Goal: Transaction & Acquisition: Purchase product/service

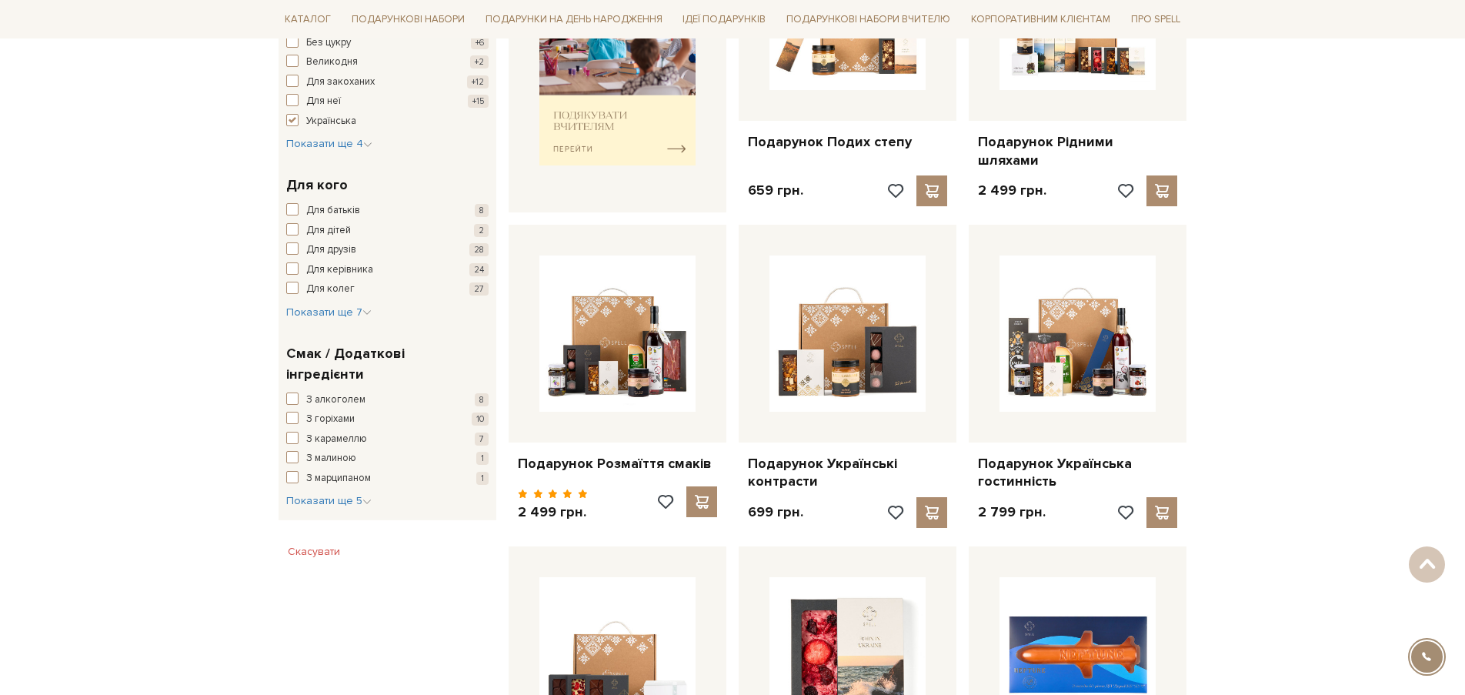
scroll to position [510, 0]
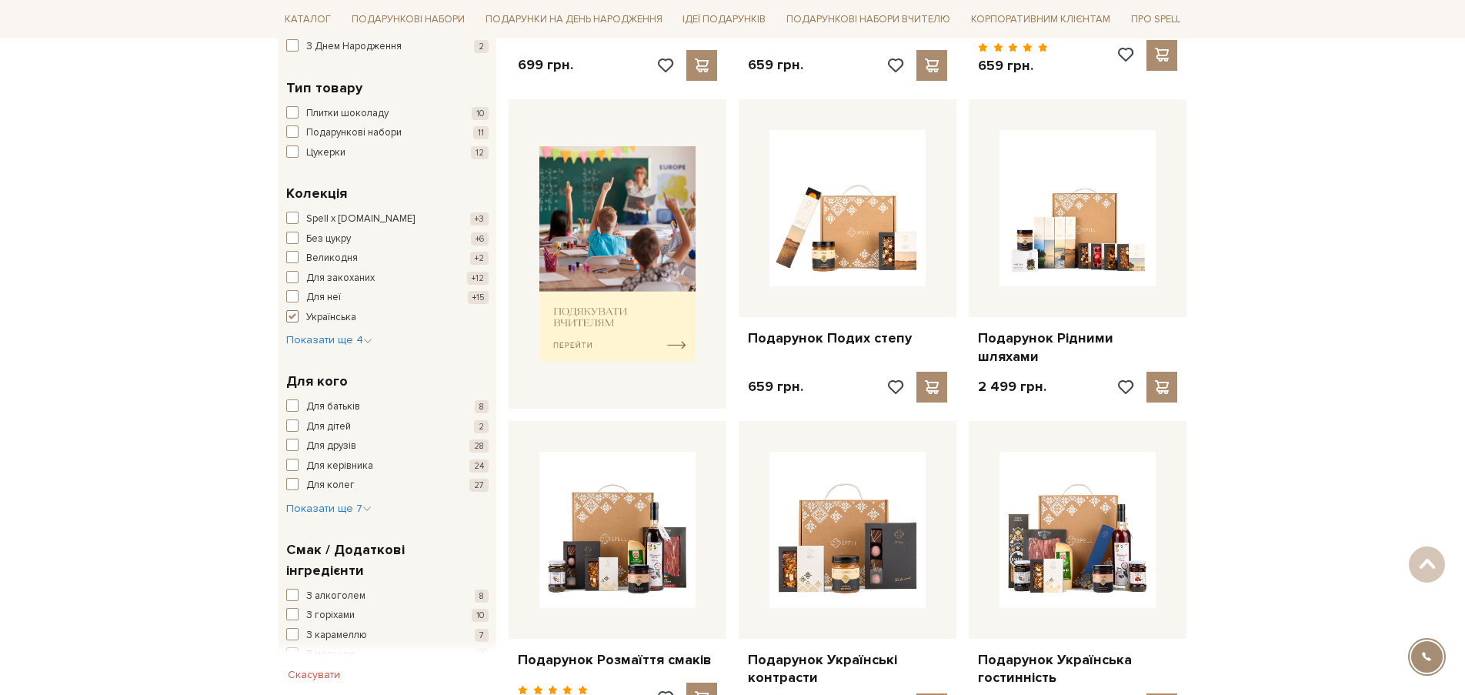
click at [292, 317] on span "button" at bounding box center [292, 316] width 12 height 12
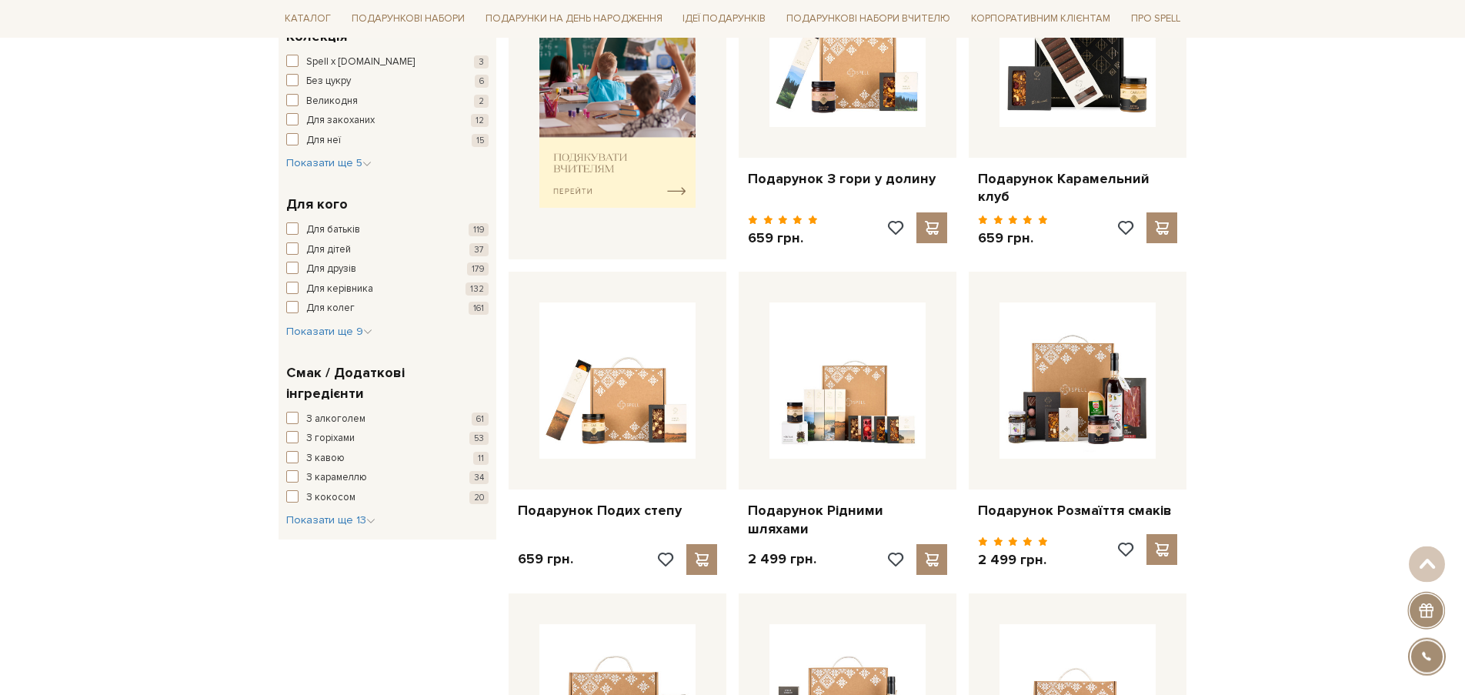
scroll to position [706, 0]
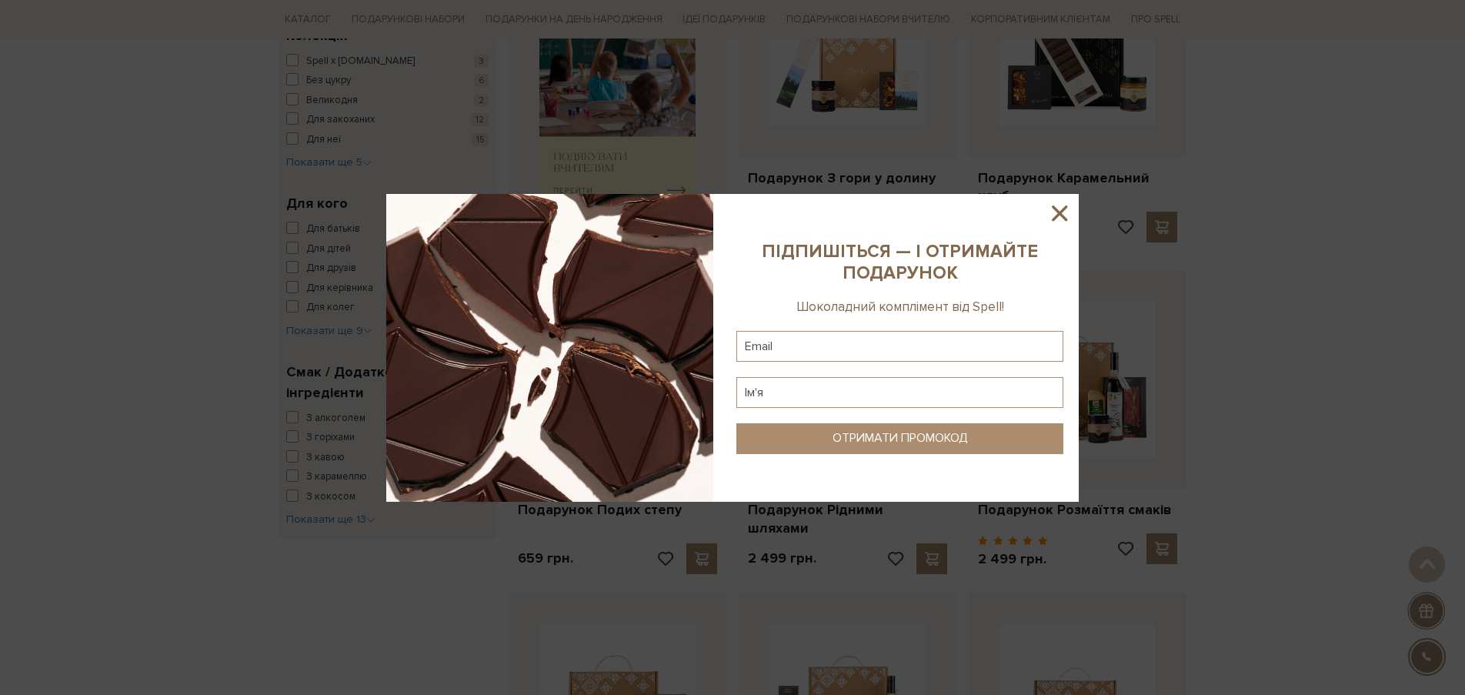
click at [342, 497] on div at bounding box center [732, 347] width 1465 height 695
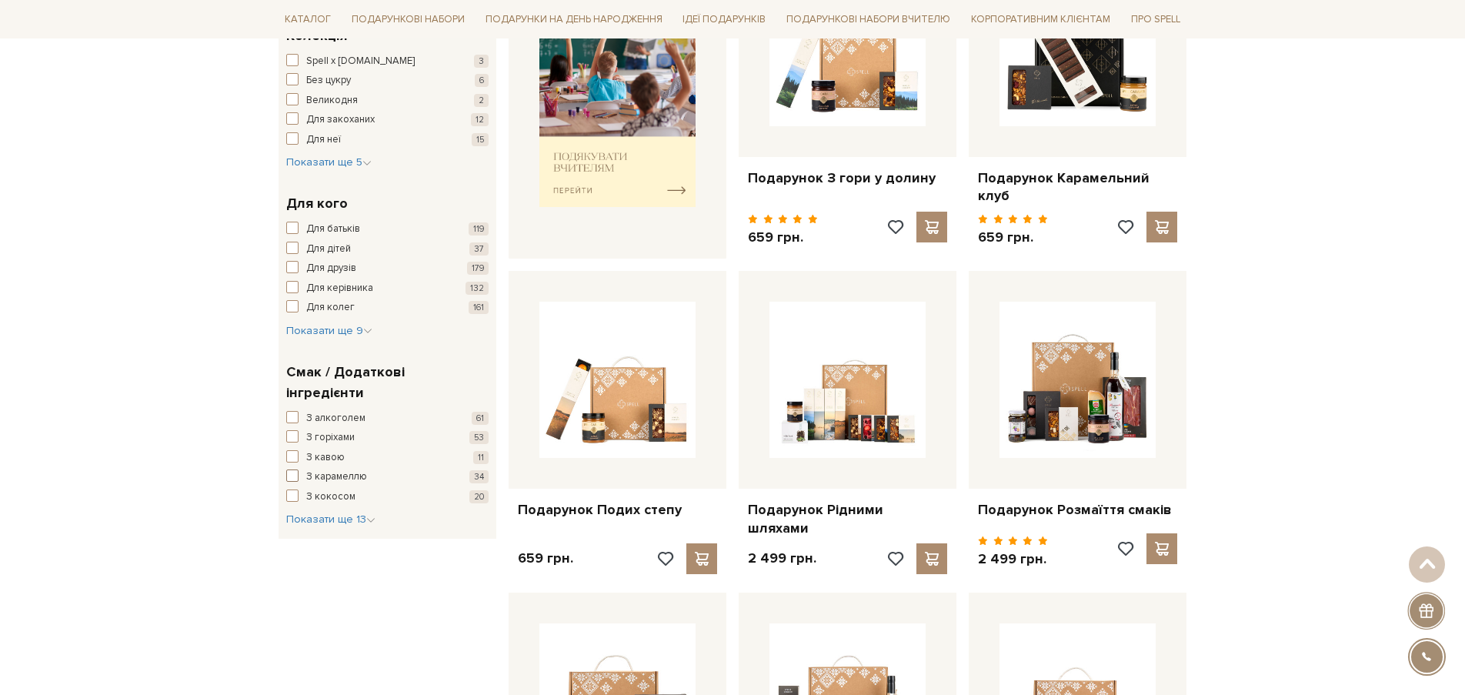
click at [292, 469] on span "button" at bounding box center [292, 475] width 12 height 12
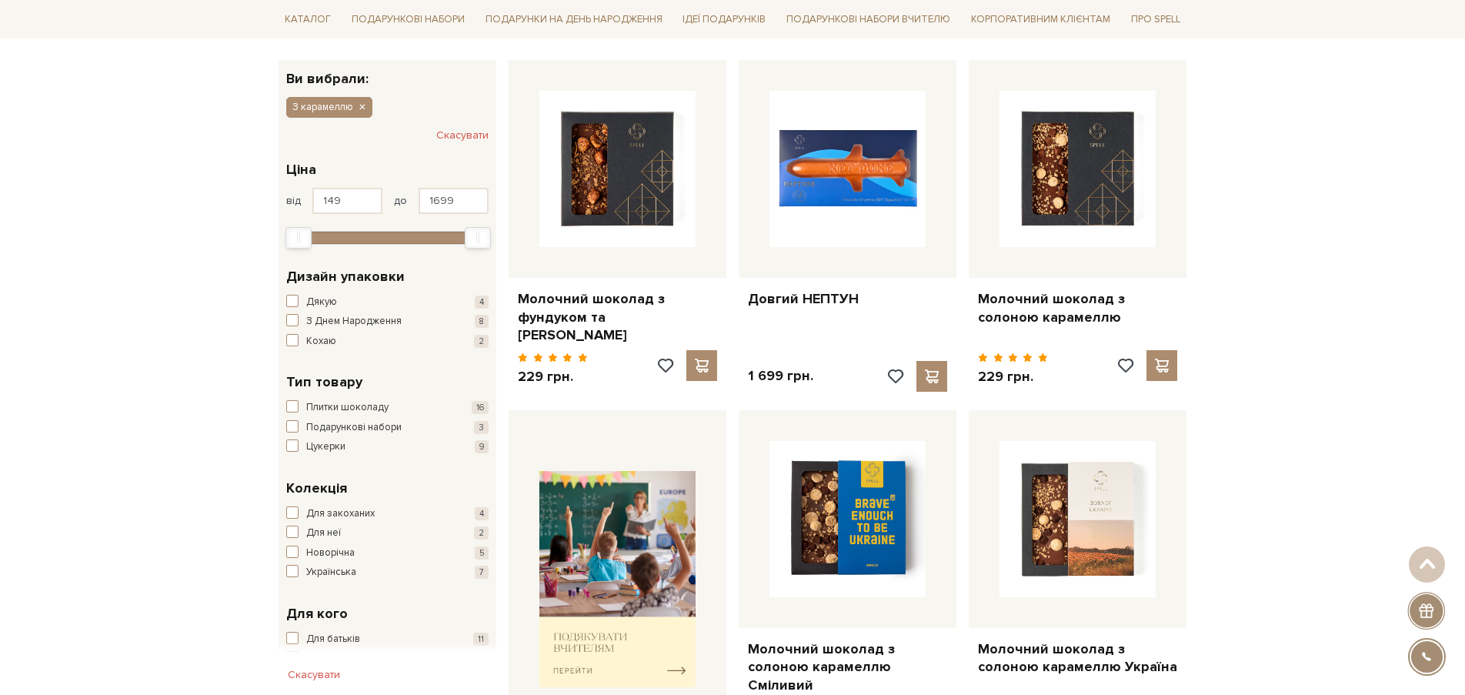
scroll to position [39, 0]
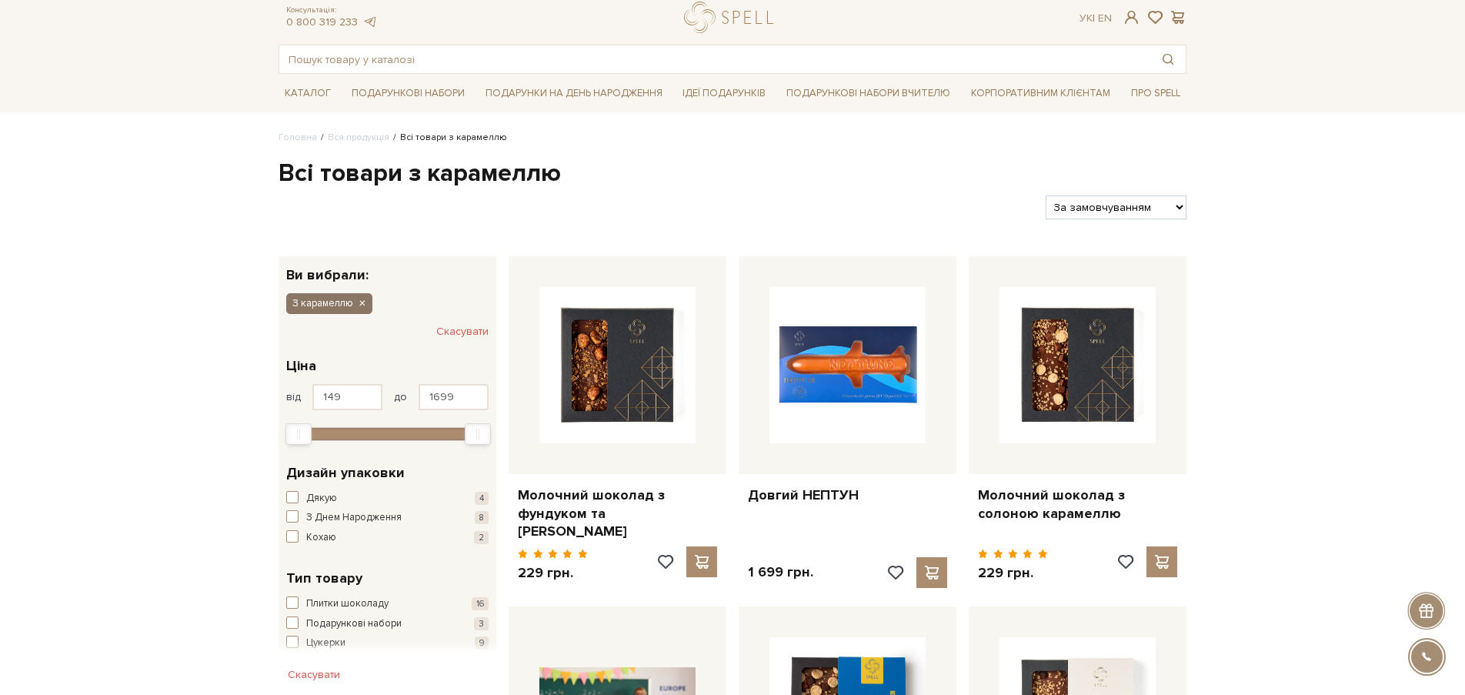
click at [361, 300] on icon "button" at bounding box center [361, 304] width 9 height 14
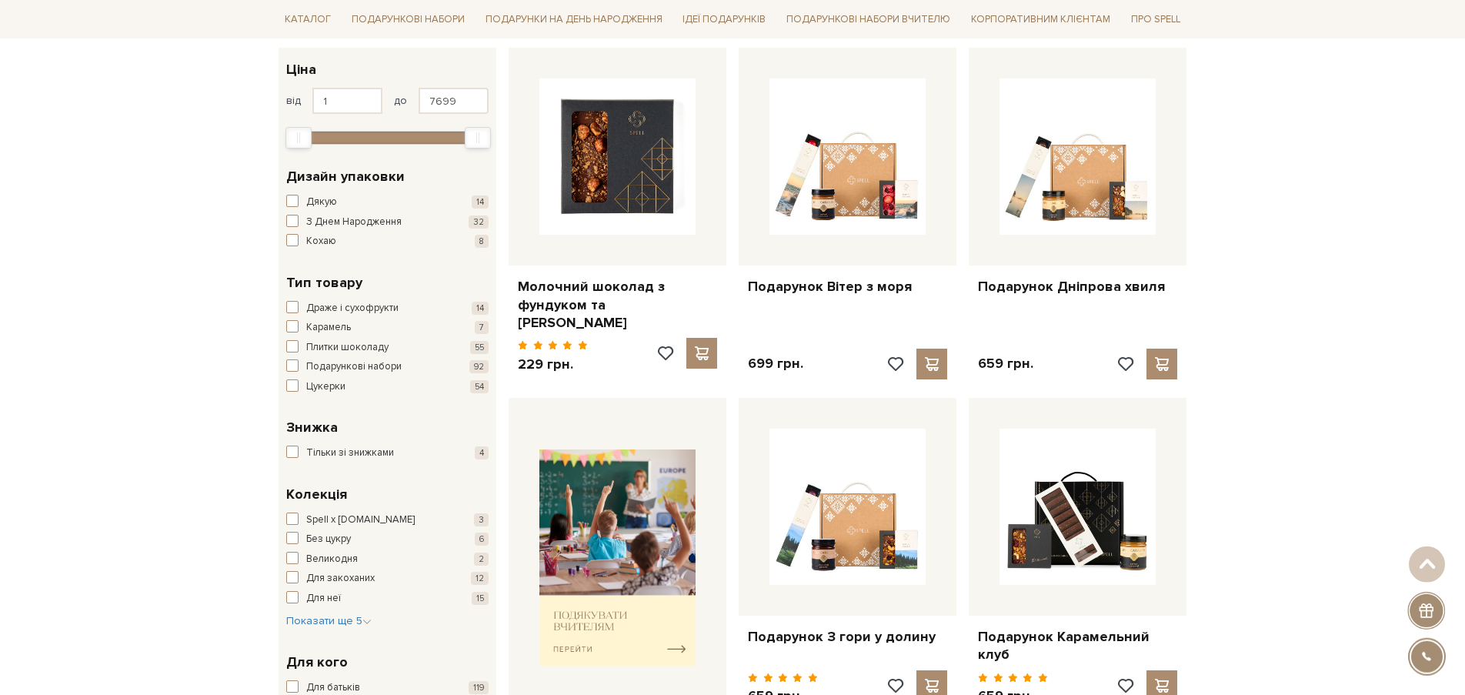
scroll to position [275, 0]
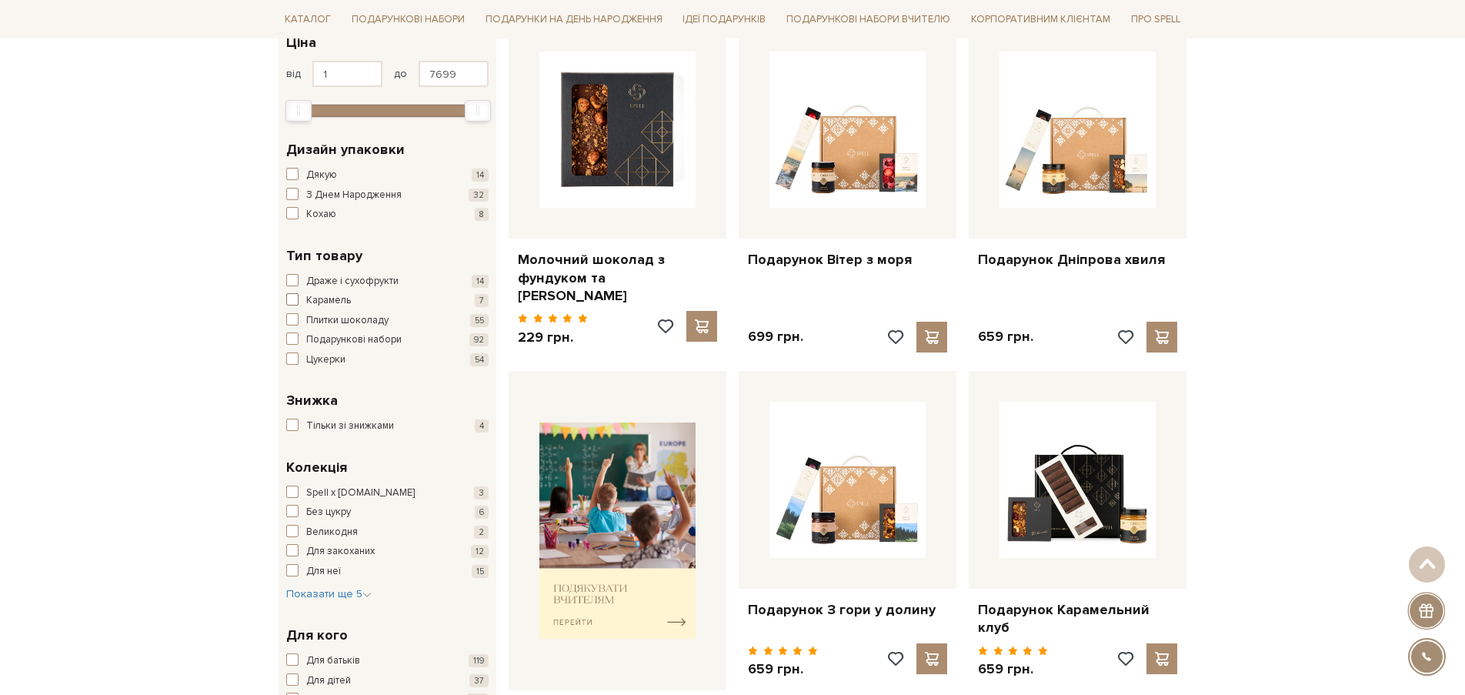
click at [292, 298] on span "button" at bounding box center [292, 299] width 12 height 12
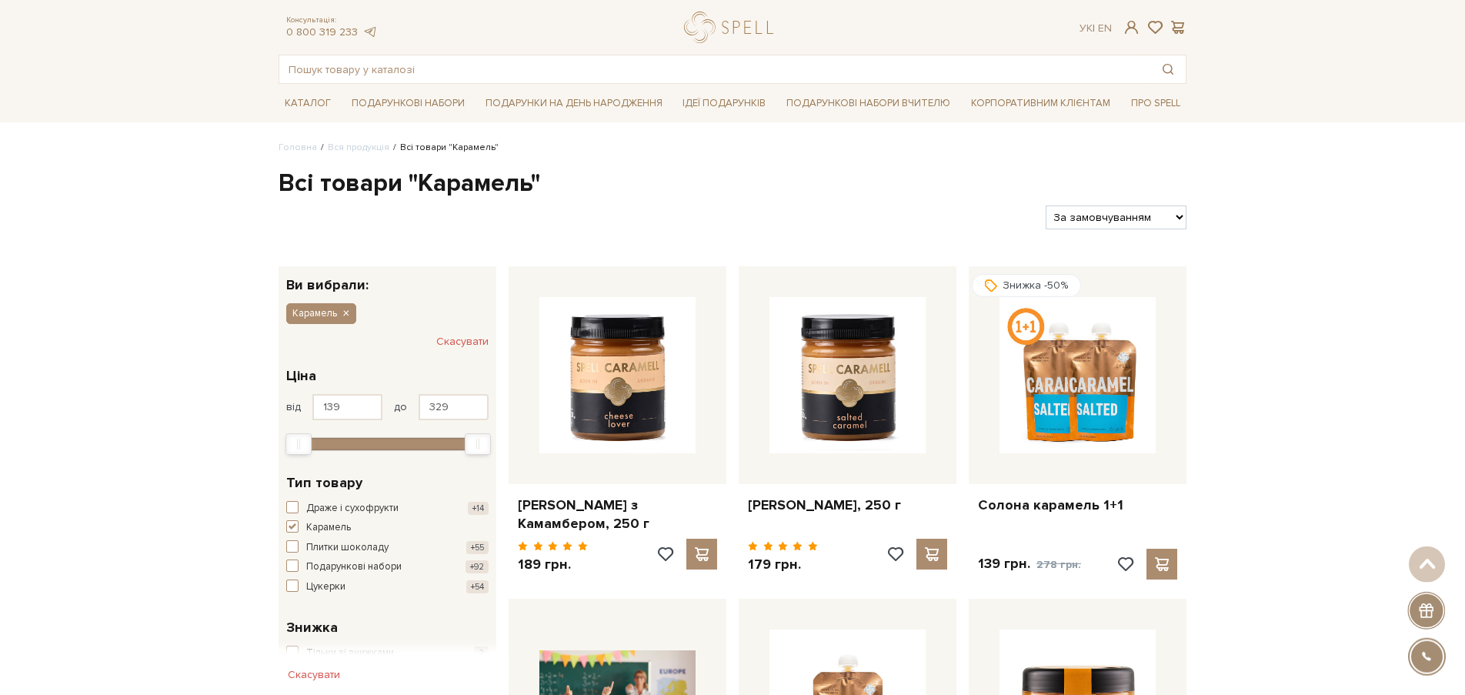
scroll to position [510, 0]
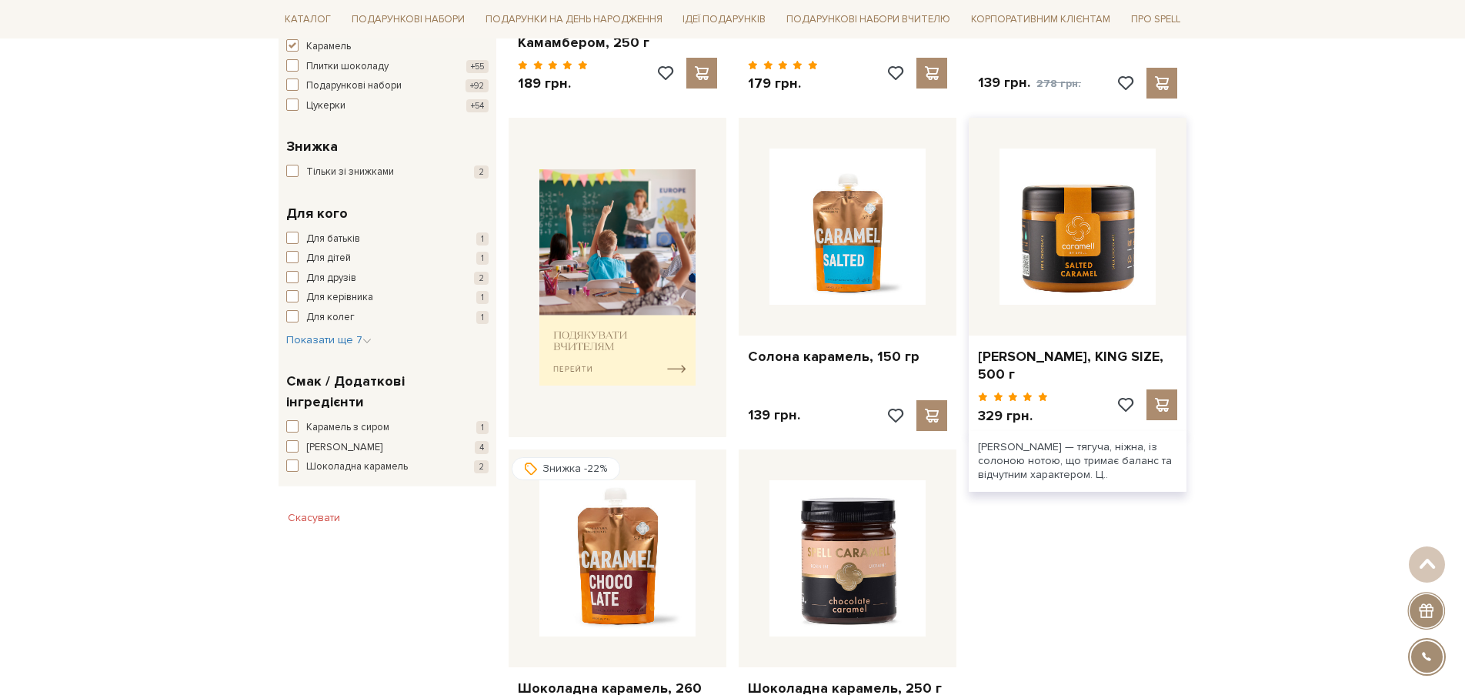
click at [1071, 282] on img at bounding box center [1077, 226] width 156 height 156
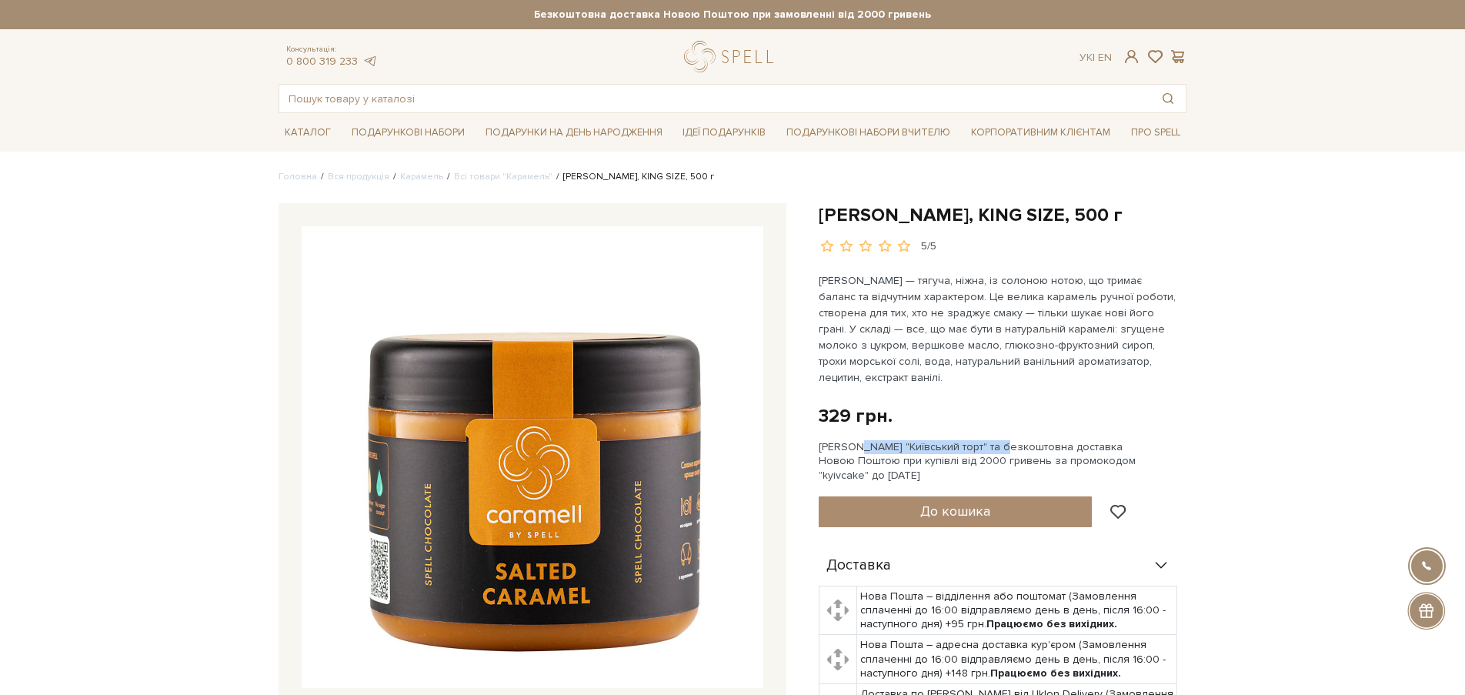
drag, startPoint x: 827, startPoint y: 450, endPoint x: 965, endPoint y: 446, distance: 138.5
click at [965, 446] on div "Солона карамель, KING SIZE, 500 г 5/5 329 грн. Оплата частинами: Сет Цукерок "К…" at bounding box center [1002, 645] width 386 height 885
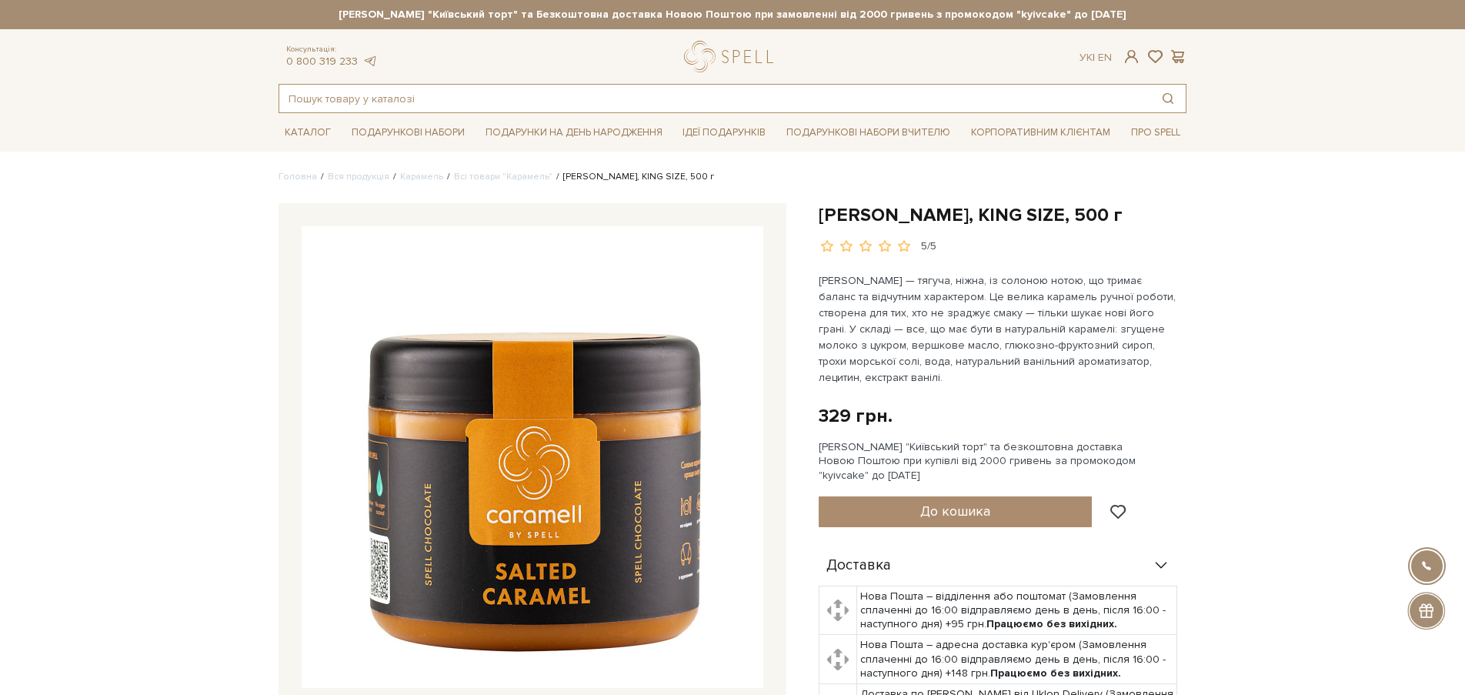
paste input "Сет Цукерок "Київський торт""
type input "Сет Цукерок "Київський торт""
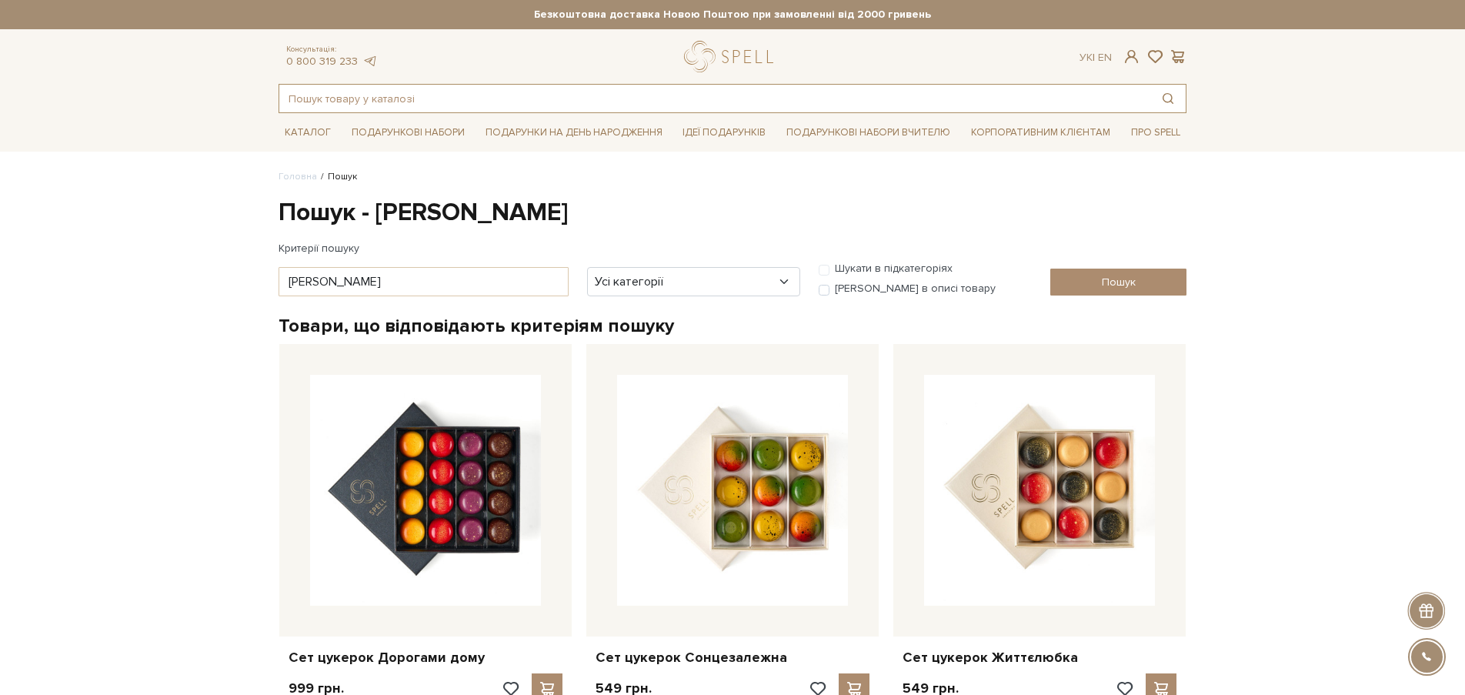
paste input "Сет Цукерок "Київський торт""
drag, startPoint x: 358, startPoint y: 98, endPoint x: 112, endPoint y: 71, distance: 247.7
click at [279, 85] on input "Сет Цукерок "Київський торт"" at bounding box center [714, 99] width 871 height 28
type input ""Київський торт""
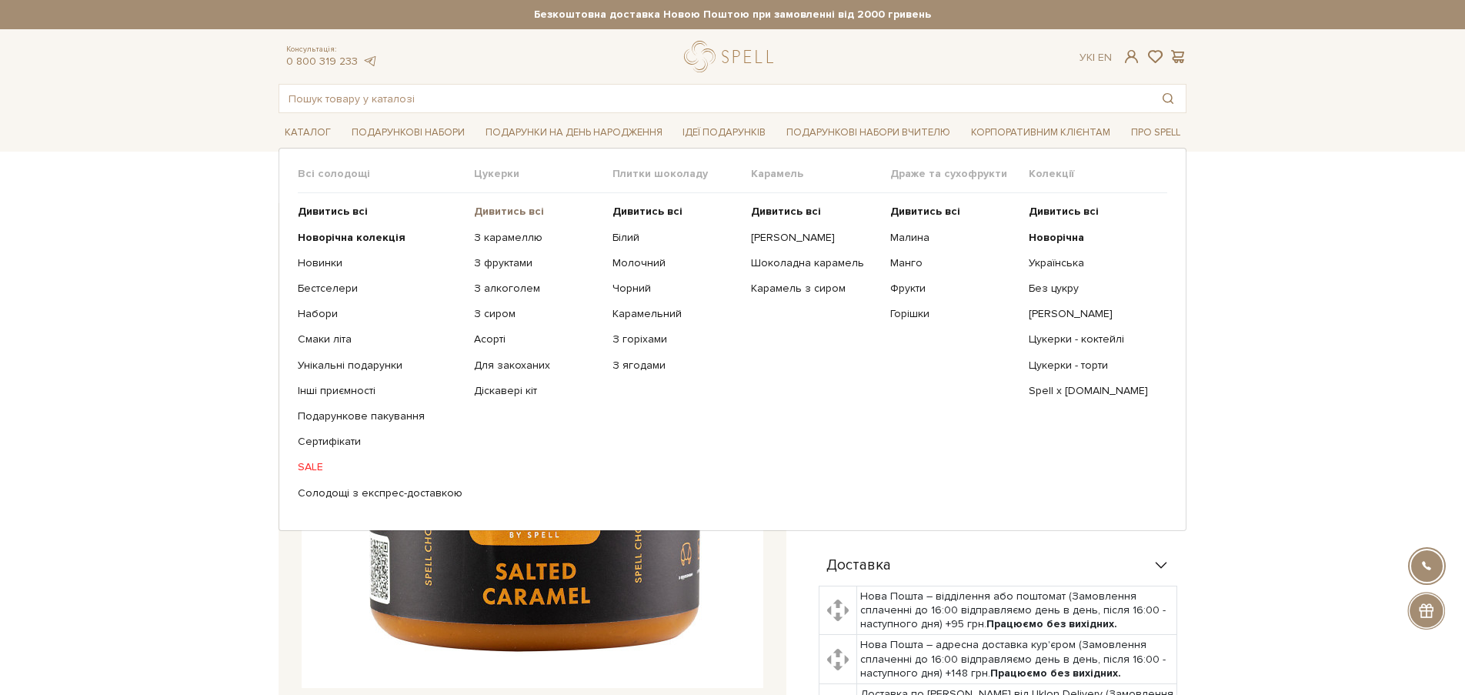
click at [489, 212] on b "Дивитись всі" at bounding box center [509, 211] width 70 height 13
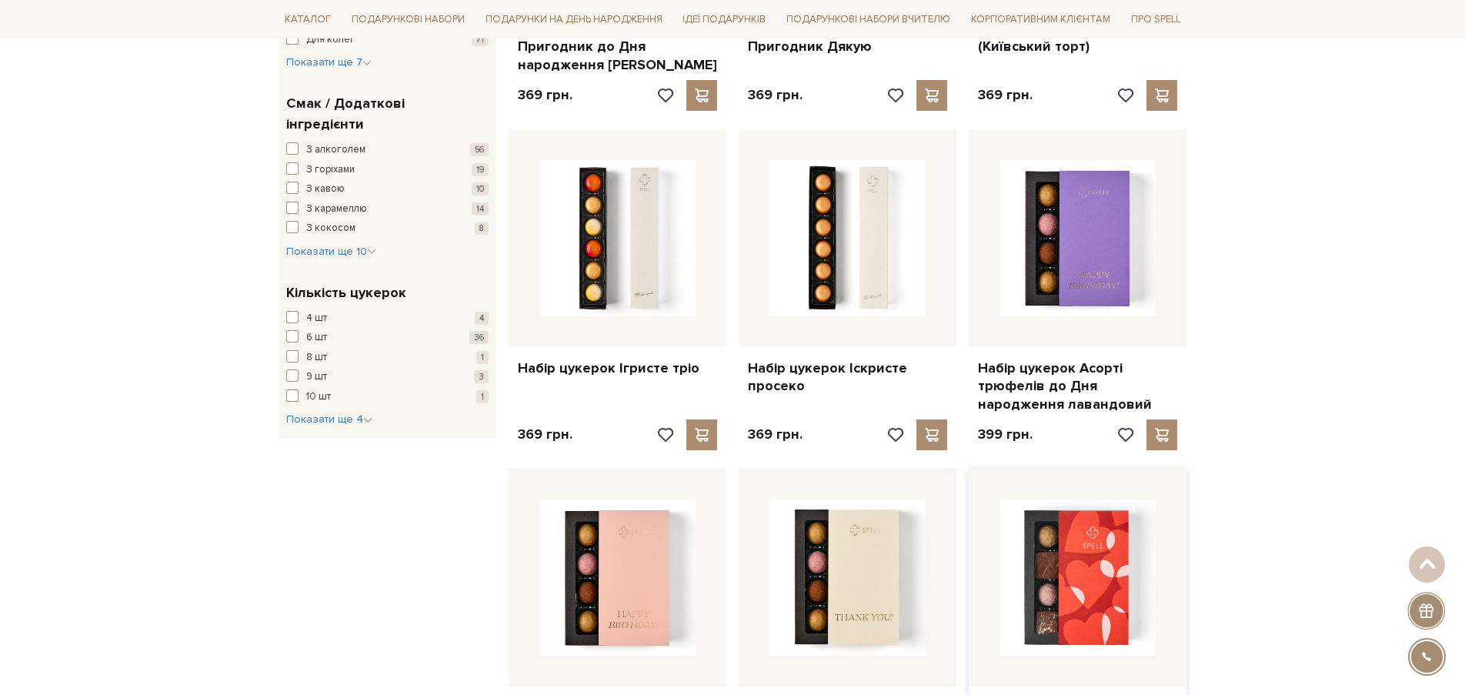
scroll to position [1491, 0]
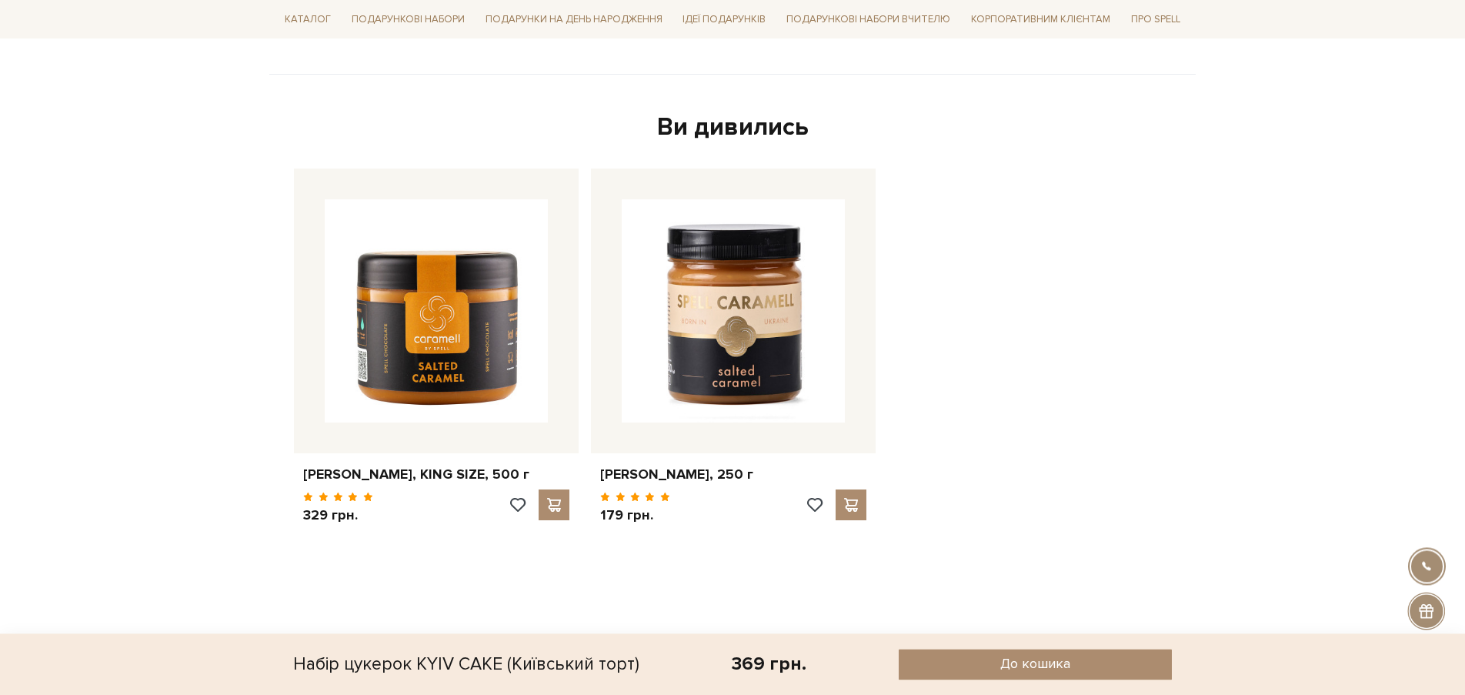
scroll to position [1138, 0]
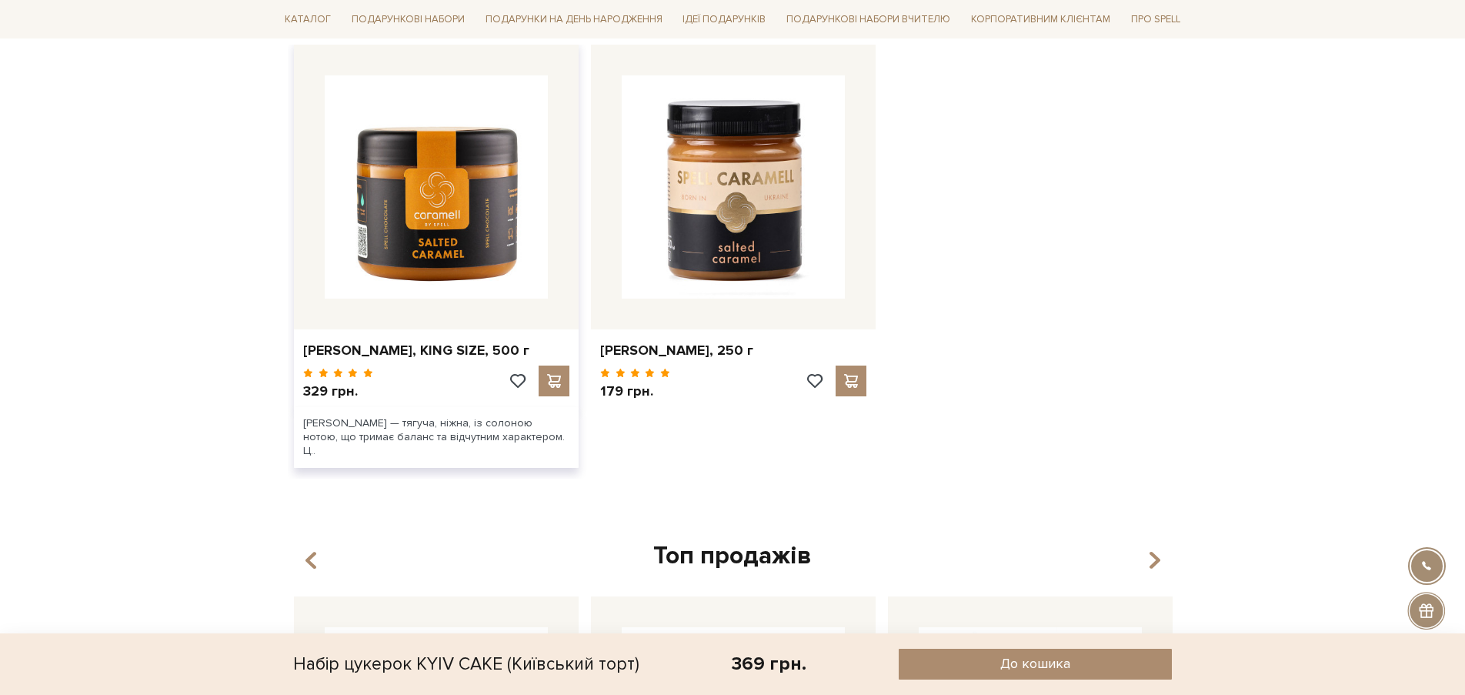
click at [406, 213] on img at bounding box center [436, 186] width 223 height 223
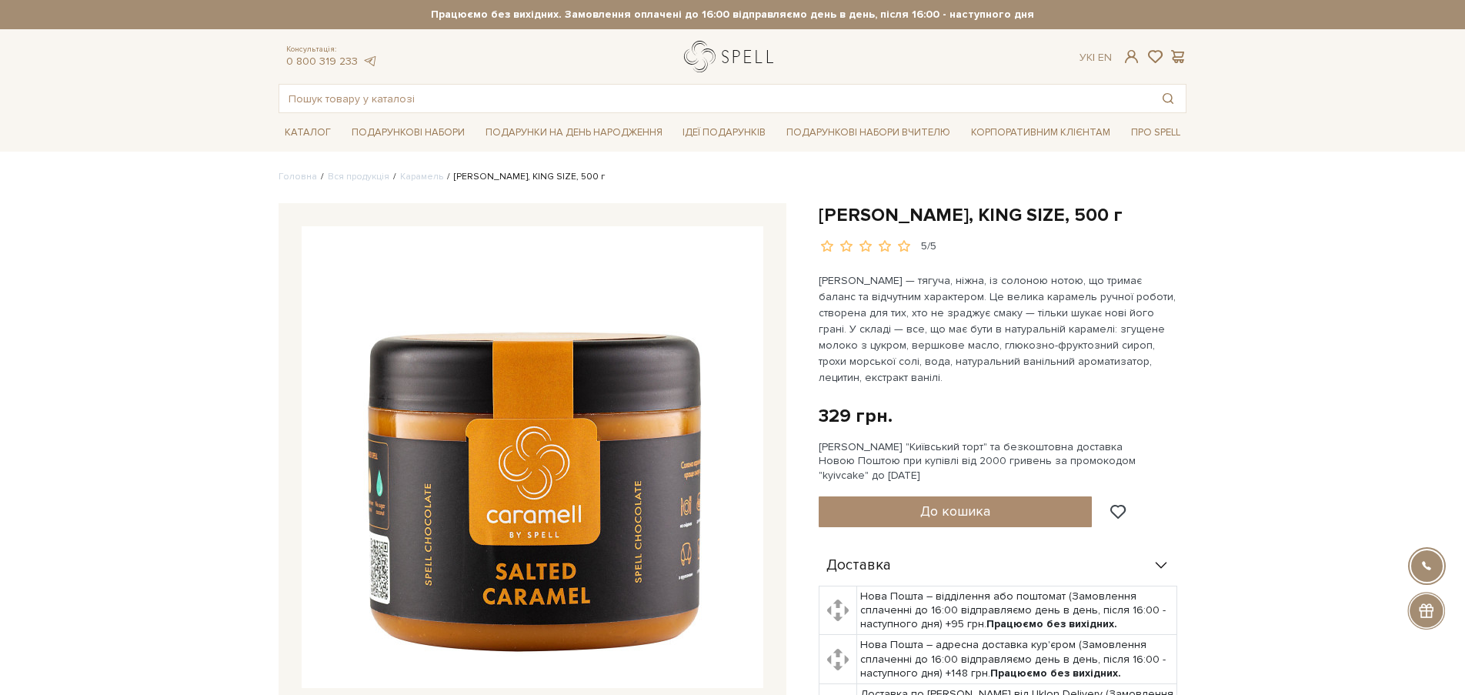
click at [722, 58] on link "logo" at bounding box center [732, 57] width 96 height 32
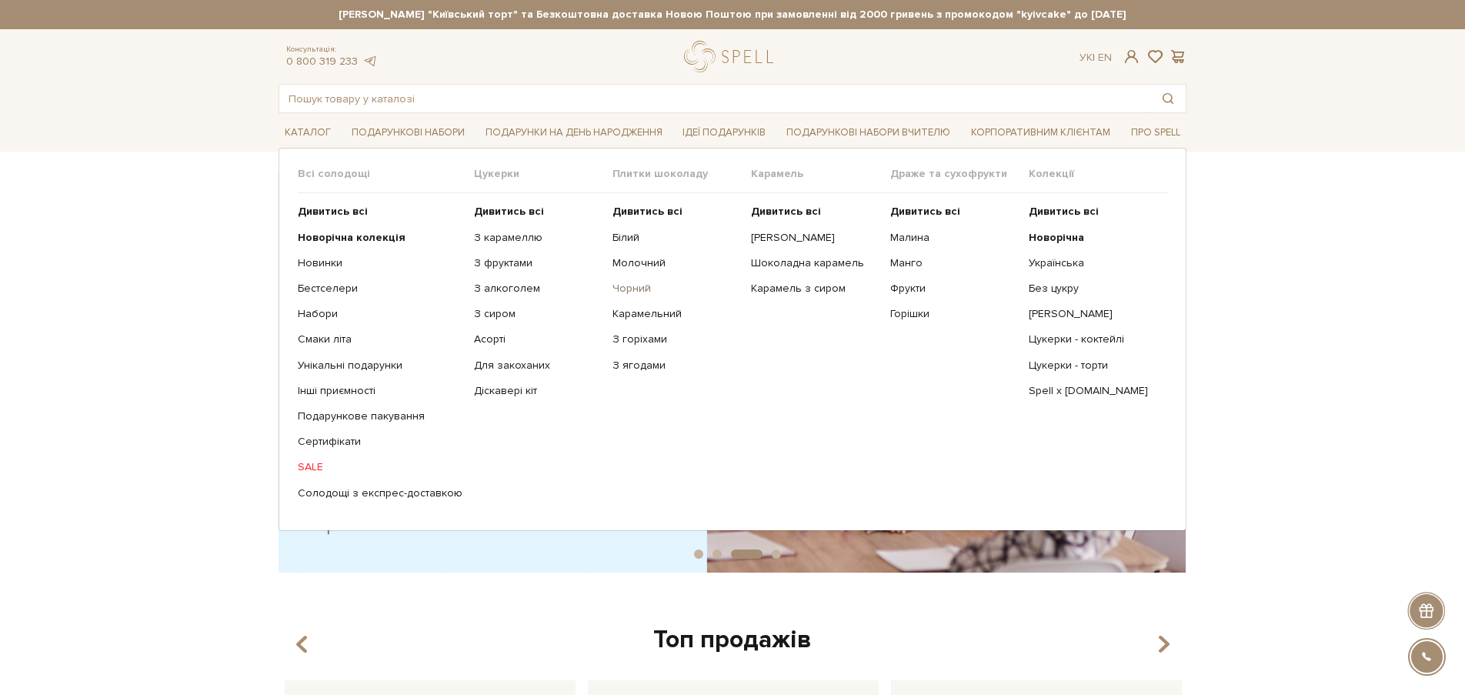
click at [625, 288] on link "Чорний" at bounding box center [675, 289] width 127 height 14
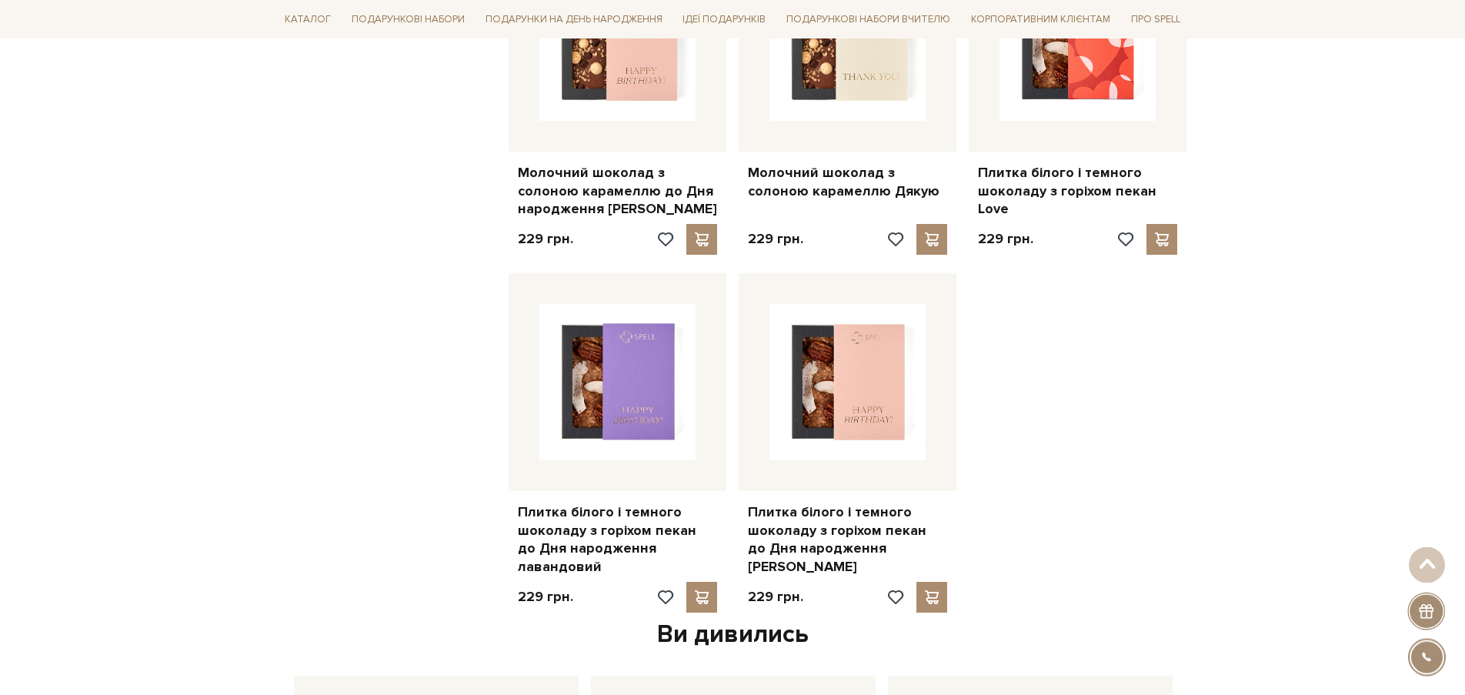
scroll to position [1373, 0]
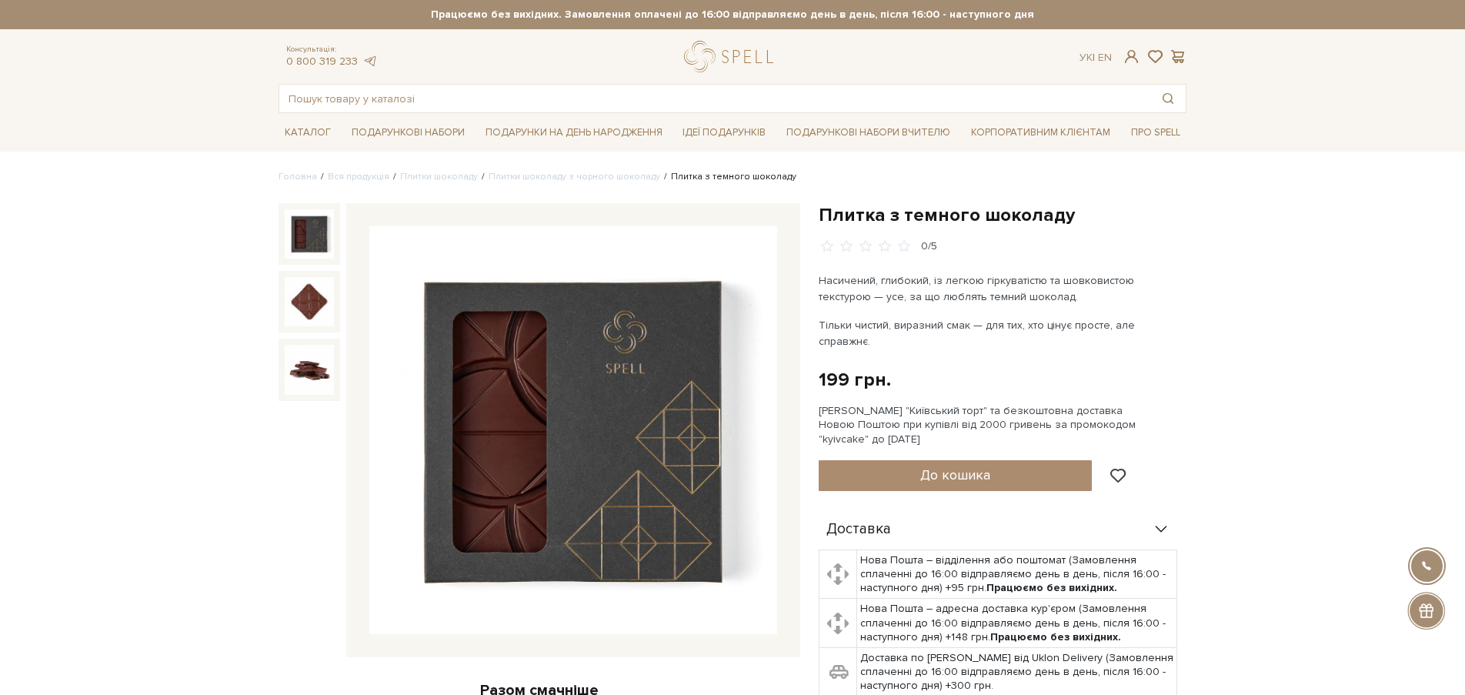
click at [542, 404] on img at bounding box center [573, 430] width 408 height 408
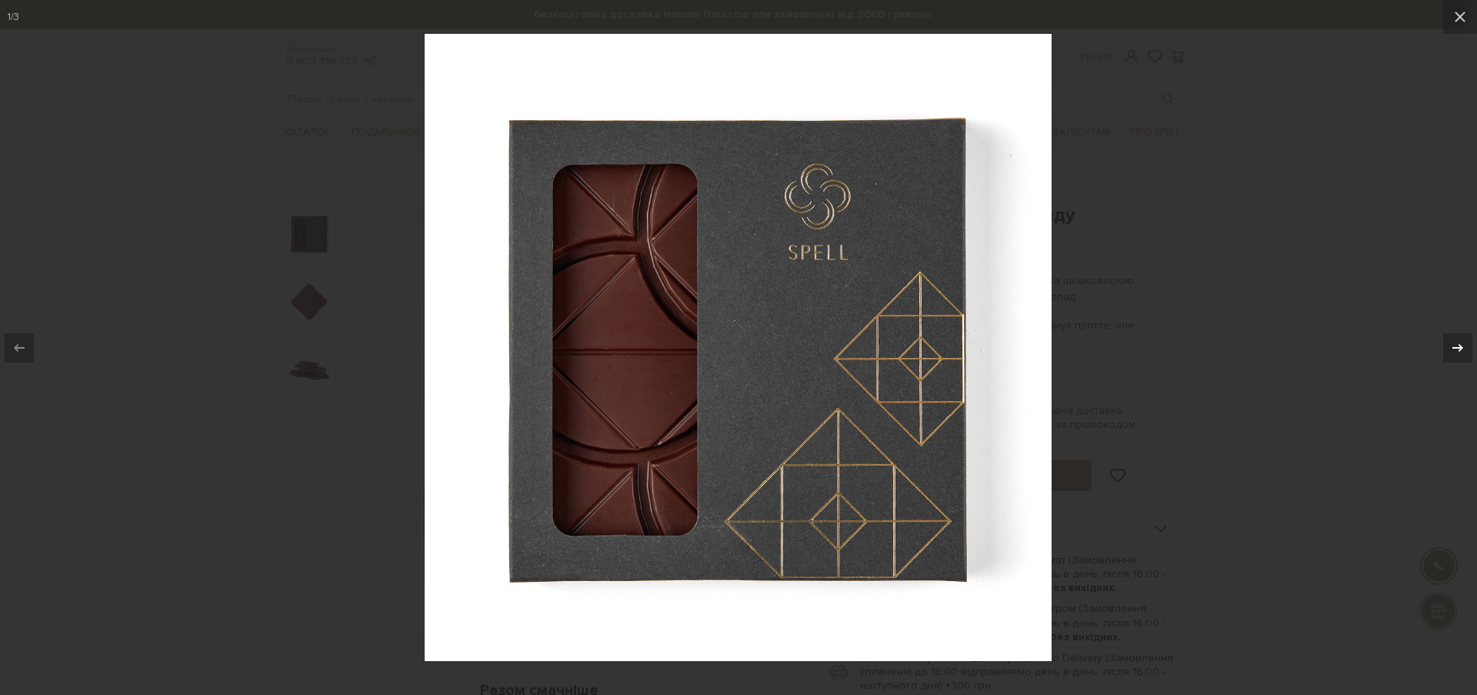
click at [1461, 345] on icon at bounding box center [1458, 347] width 18 height 18
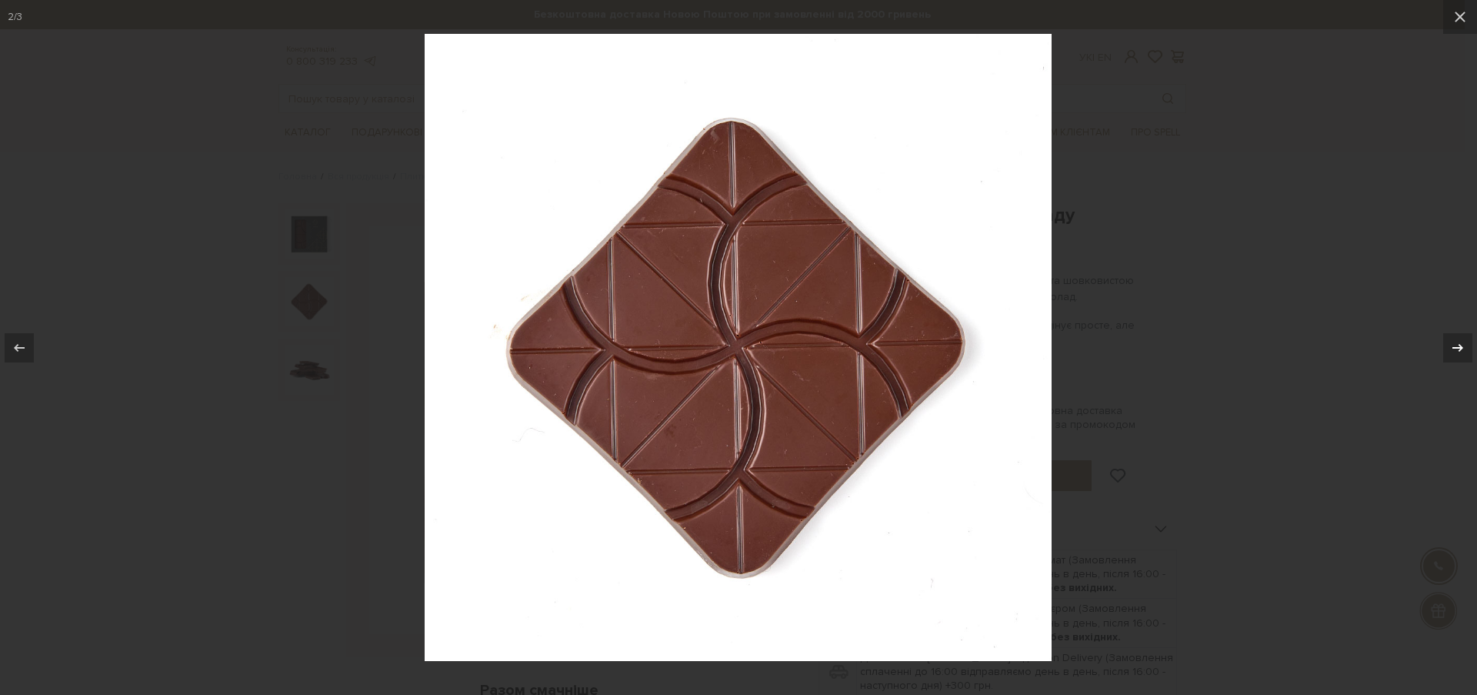
click at [1456, 348] on icon at bounding box center [1458, 347] width 18 height 18
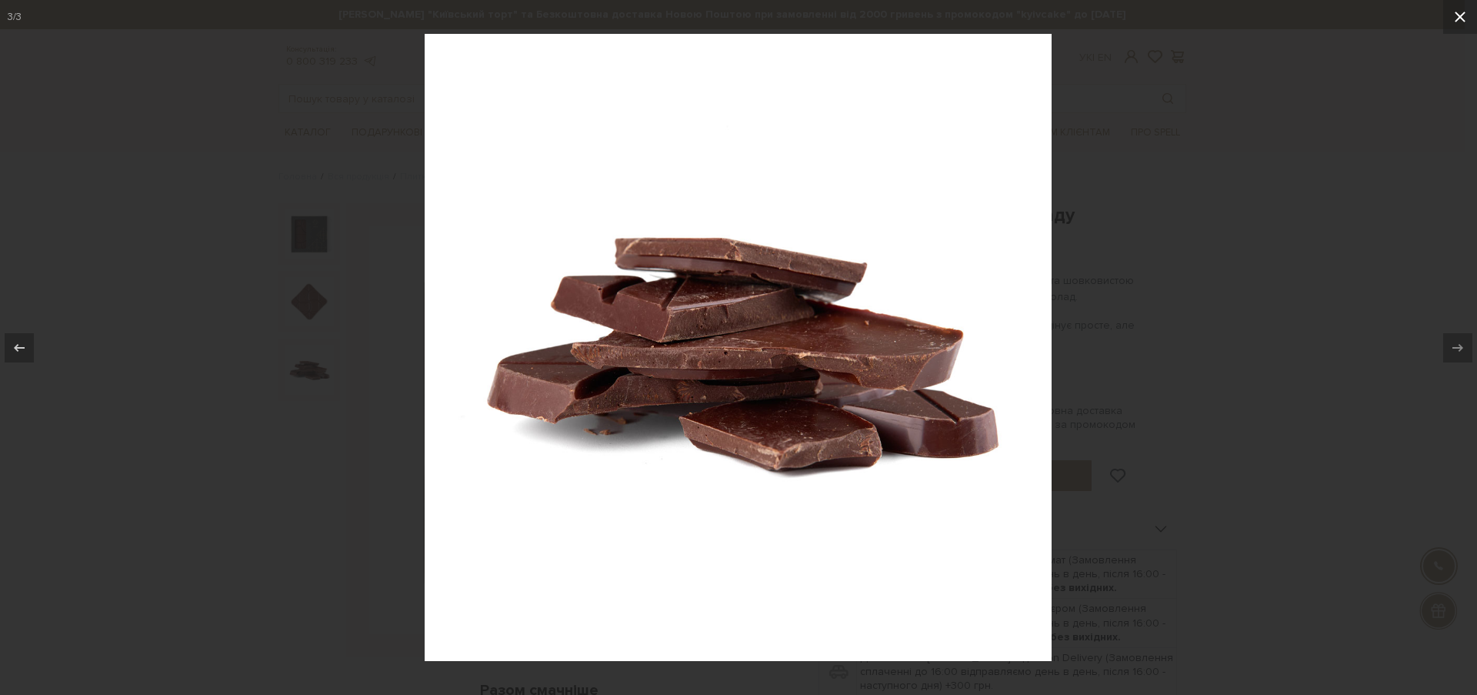
click at [1456, 17] on icon at bounding box center [1460, 17] width 18 height 18
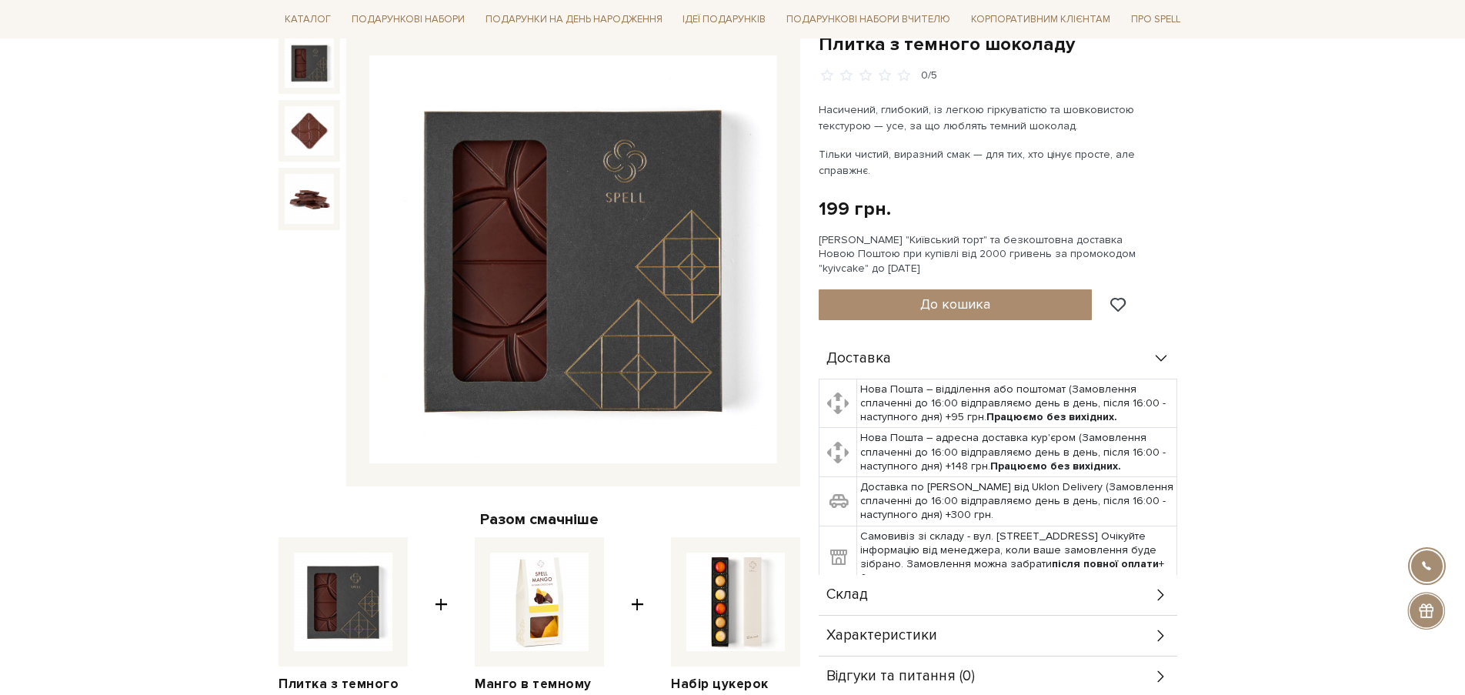
scroll to position [392, 0]
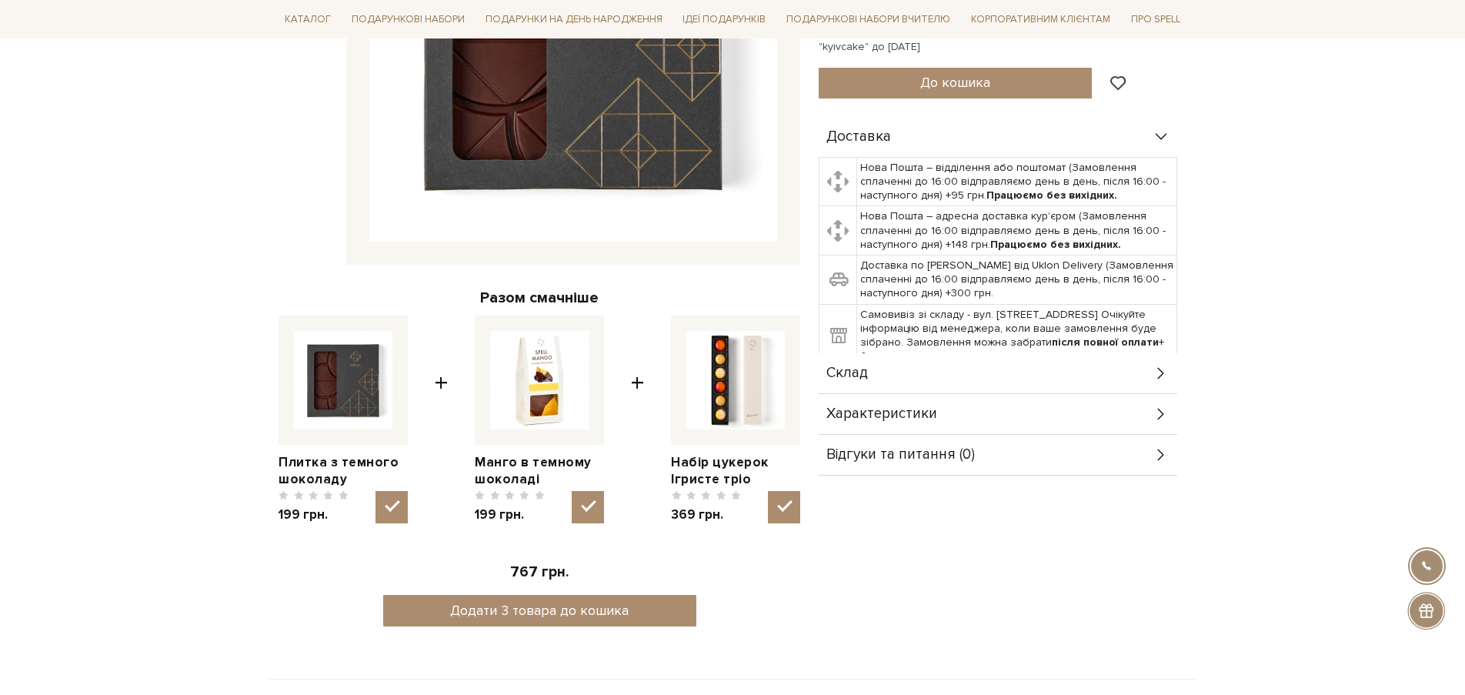
click at [1160, 372] on icon at bounding box center [1160, 373] width 17 height 17
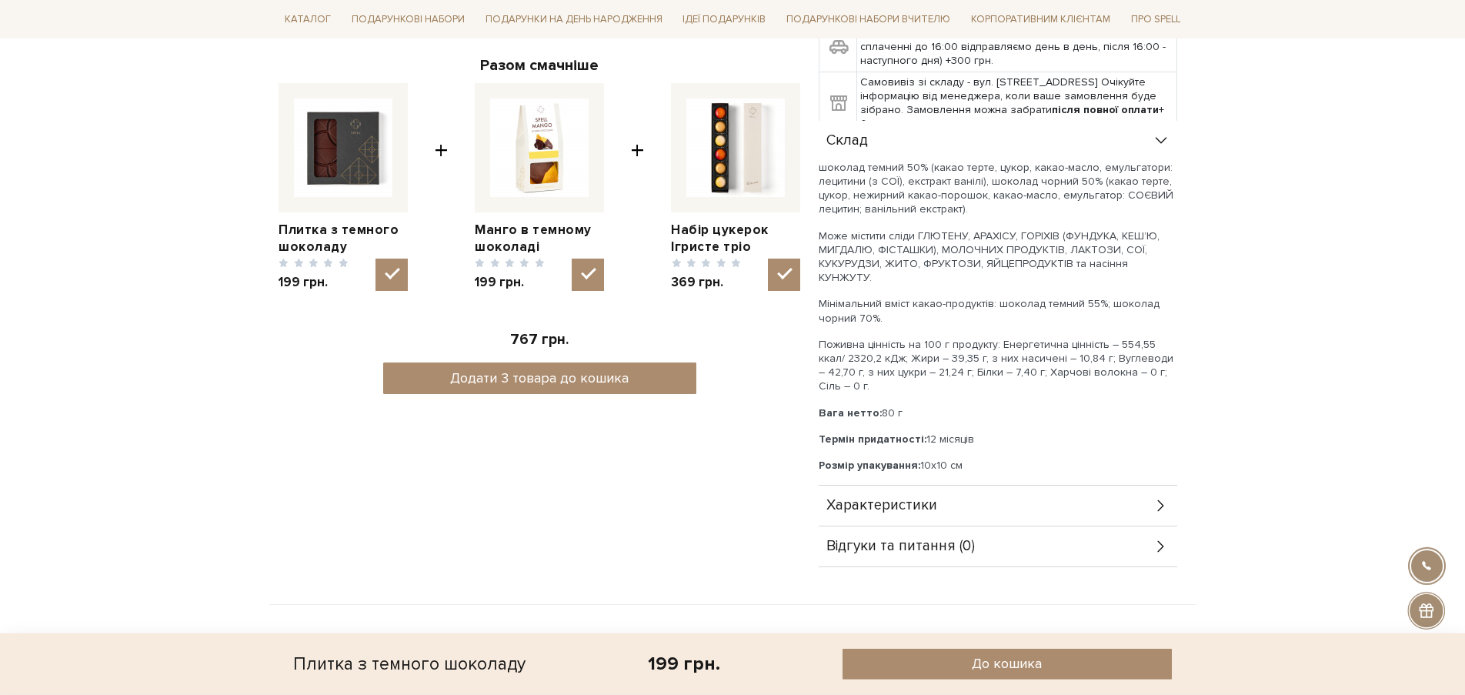
scroll to position [628, 0]
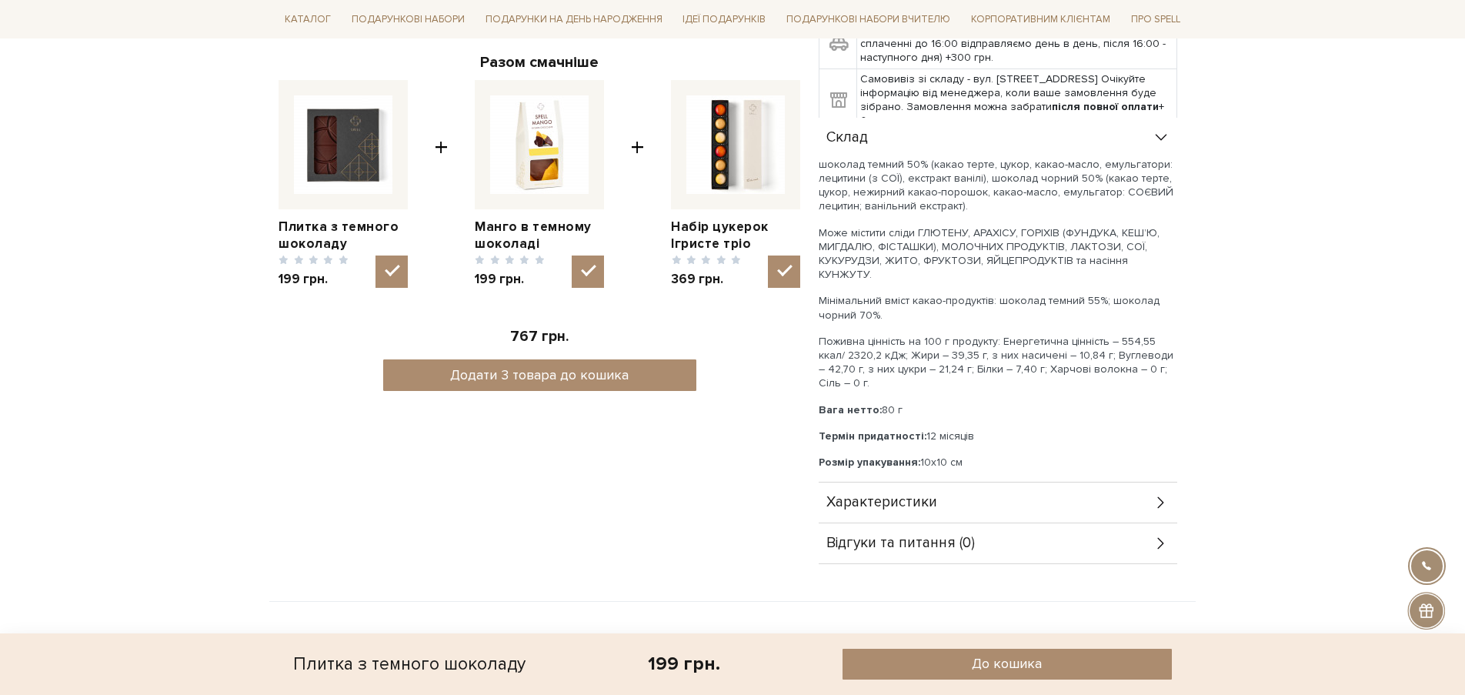
click at [1159, 501] on icon at bounding box center [1160, 502] width 17 height 17
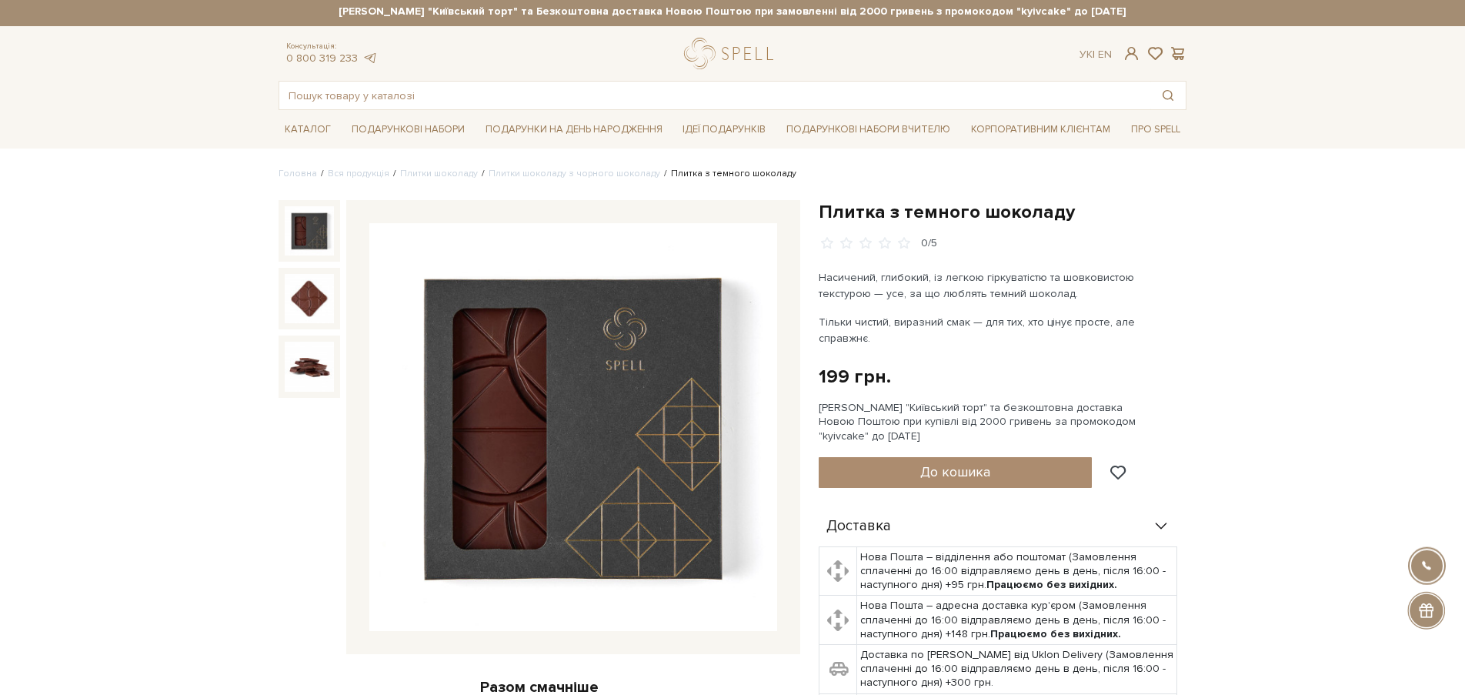
scroll to position [0, 0]
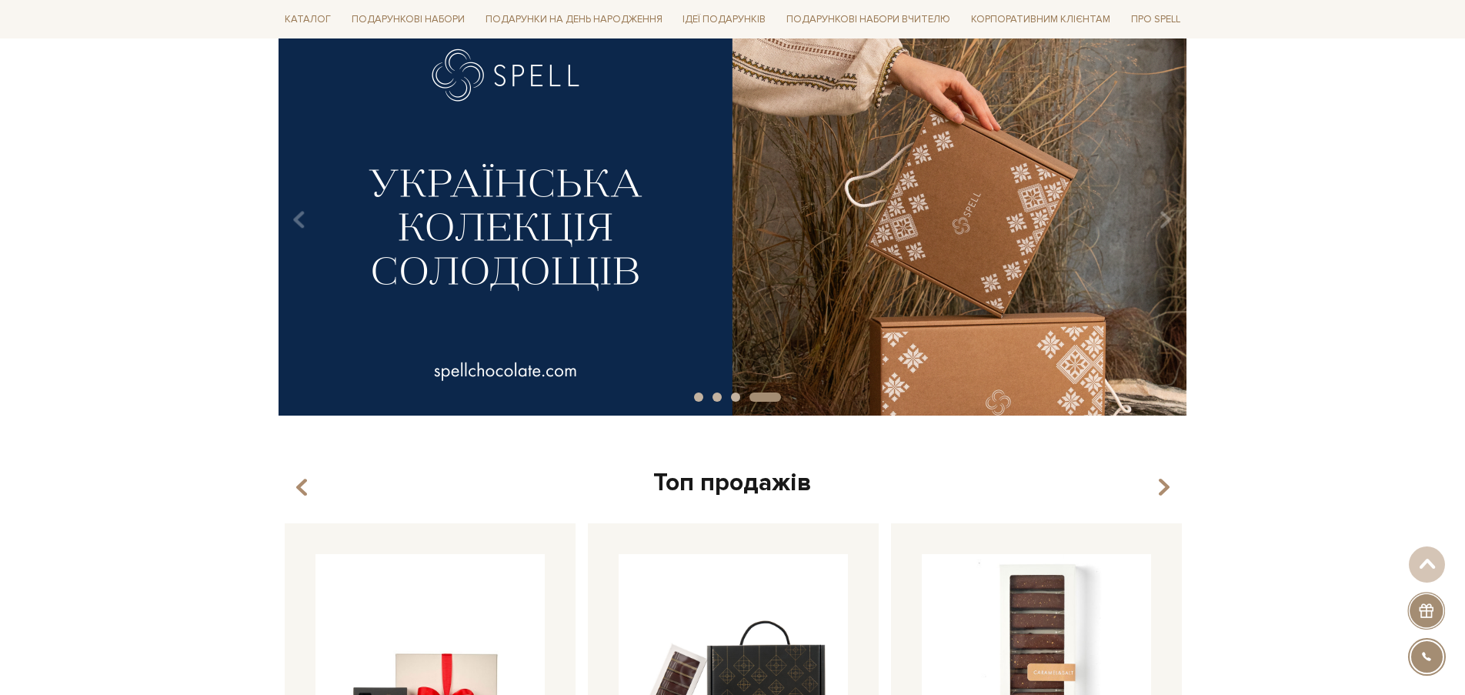
scroll to position [432, 0]
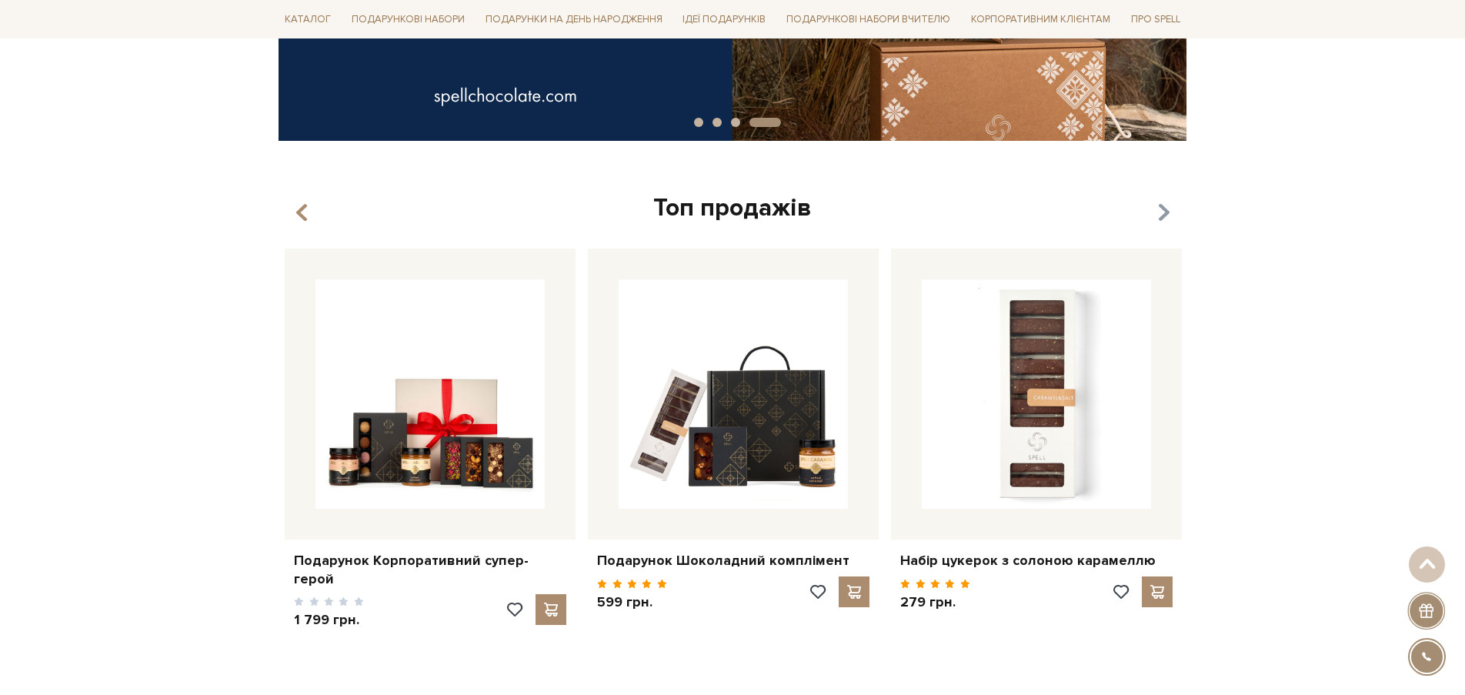
click at [1164, 212] on icon "button" at bounding box center [1163, 213] width 13 height 26
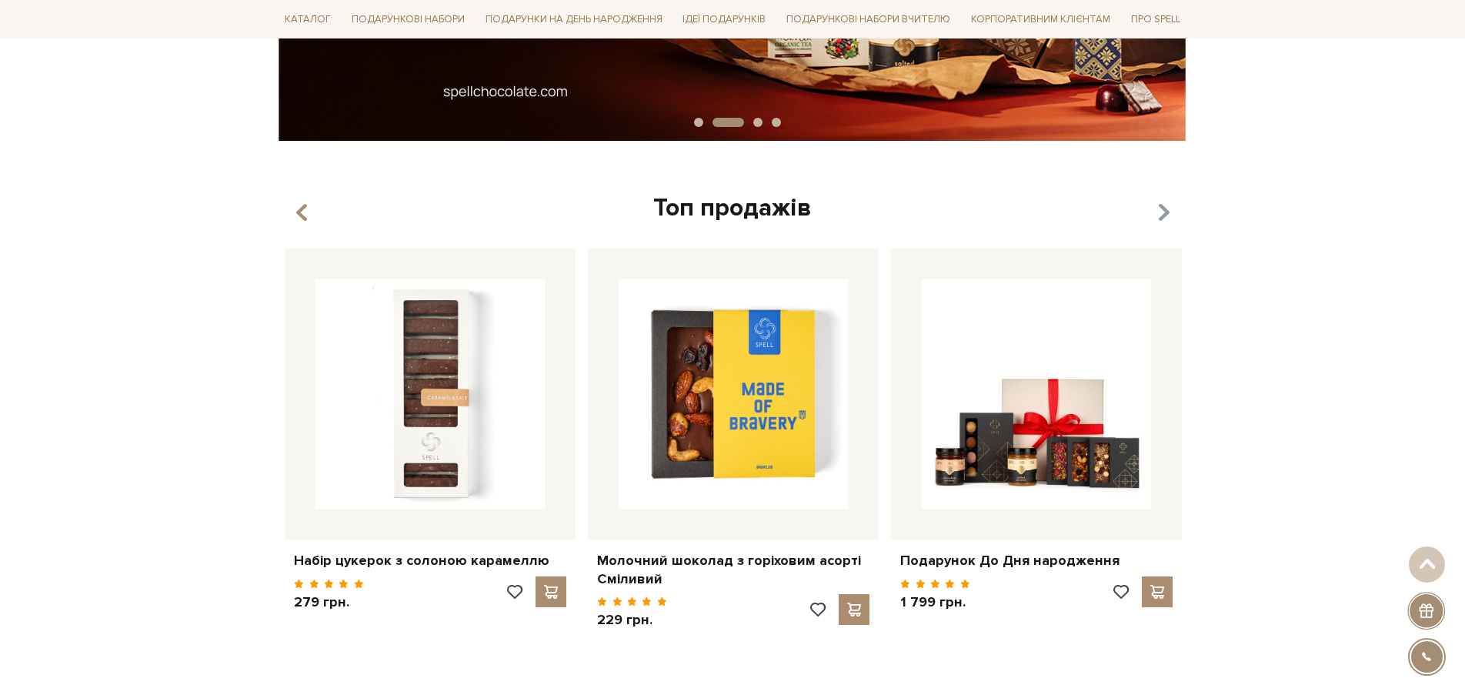
click at [1161, 212] on icon "button" at bounding box center [1163, 213] width 13 height 26
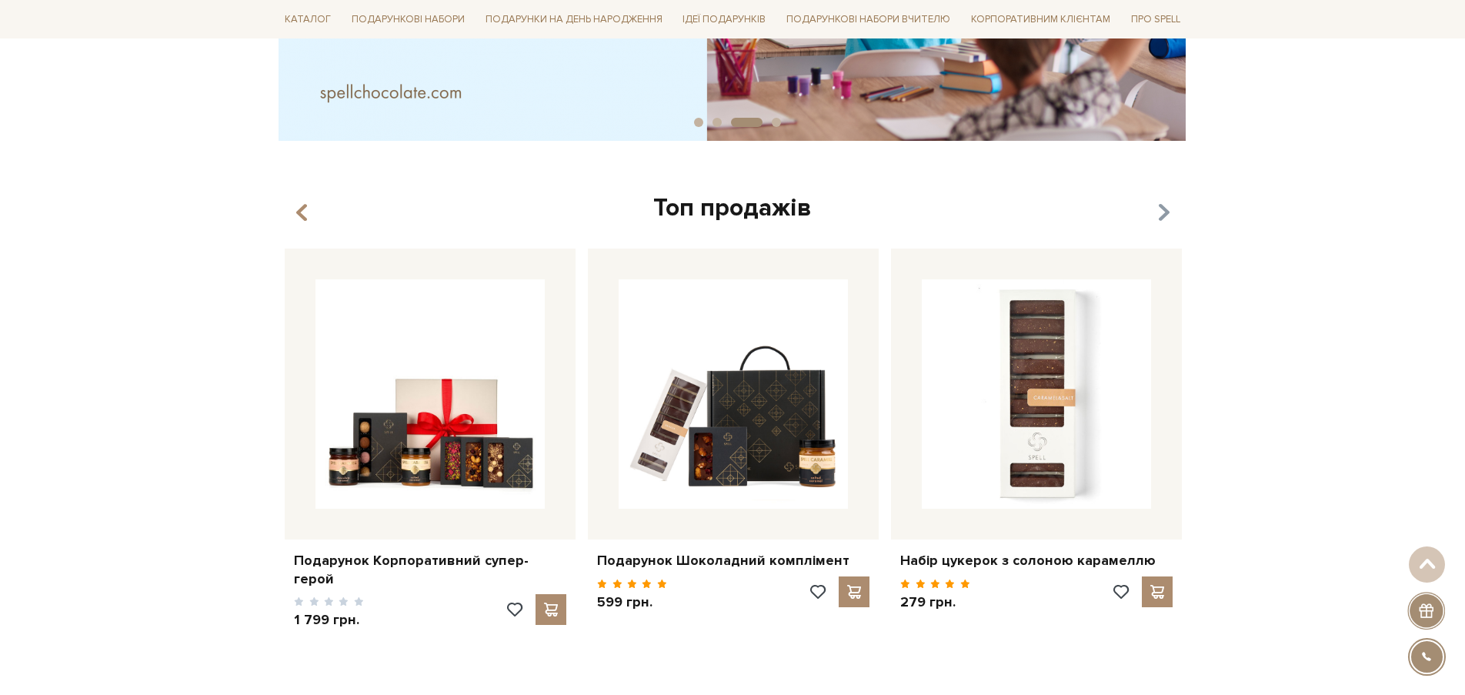
click at [1166, 216] on icon "button" at bounding box center [1163, 213] width 13 height 26
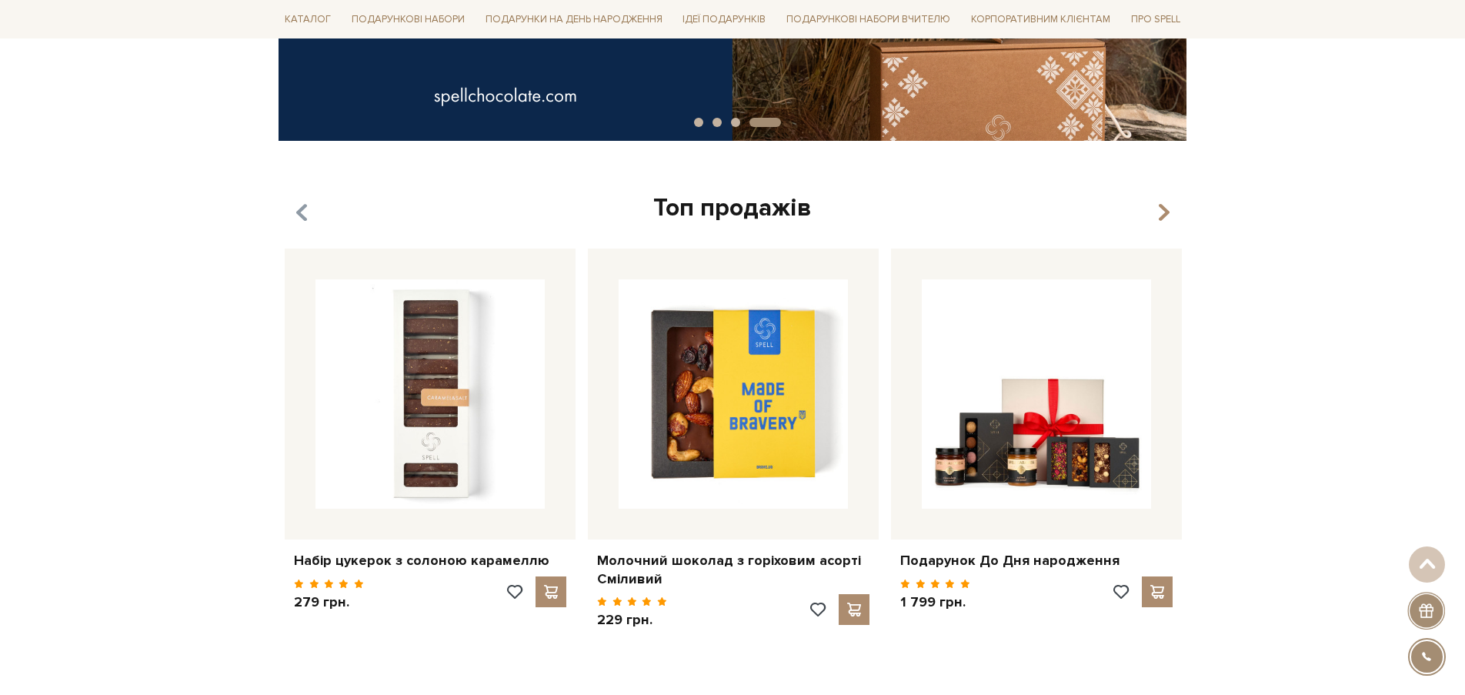
click at [299, 208] on icon "button" at bounding box center [301, 212] width 13 height 26
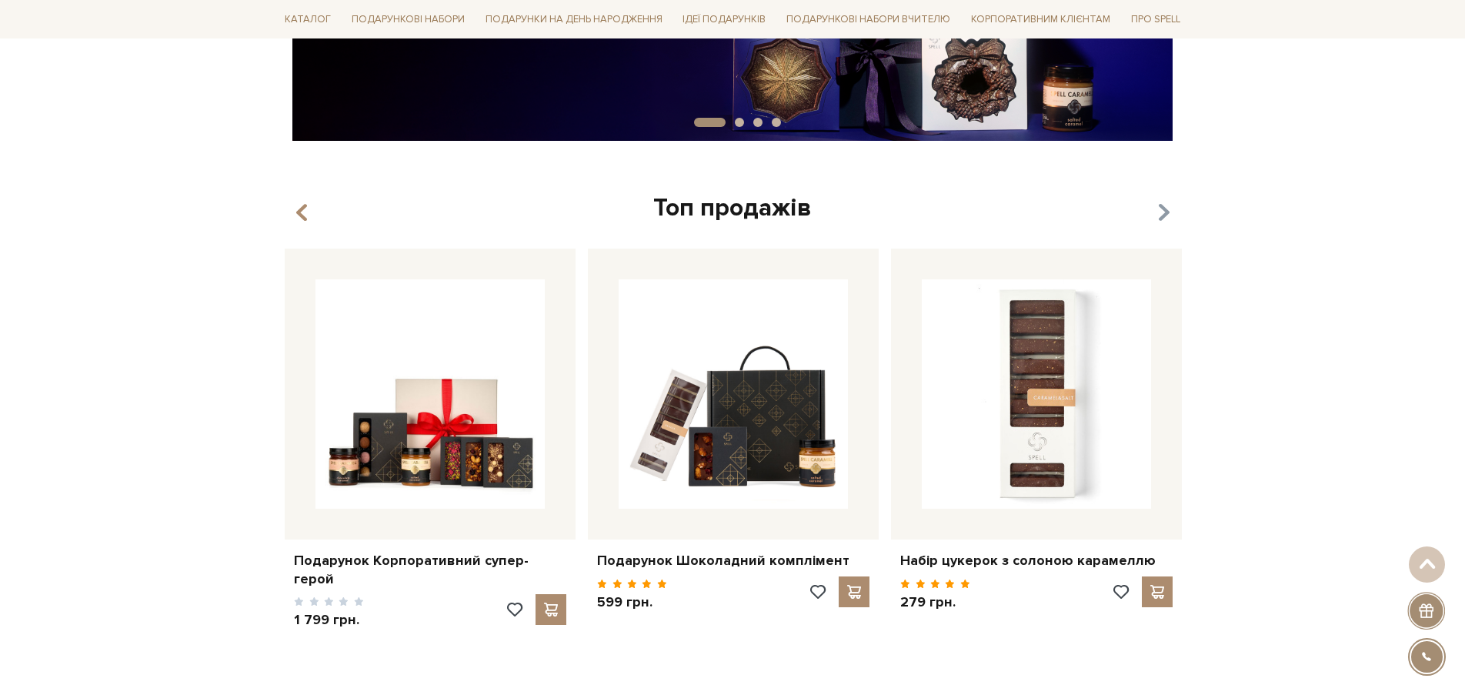
click at [1162, 209] on icon "button" at bounding box center [1163, 213] width 13 height 26
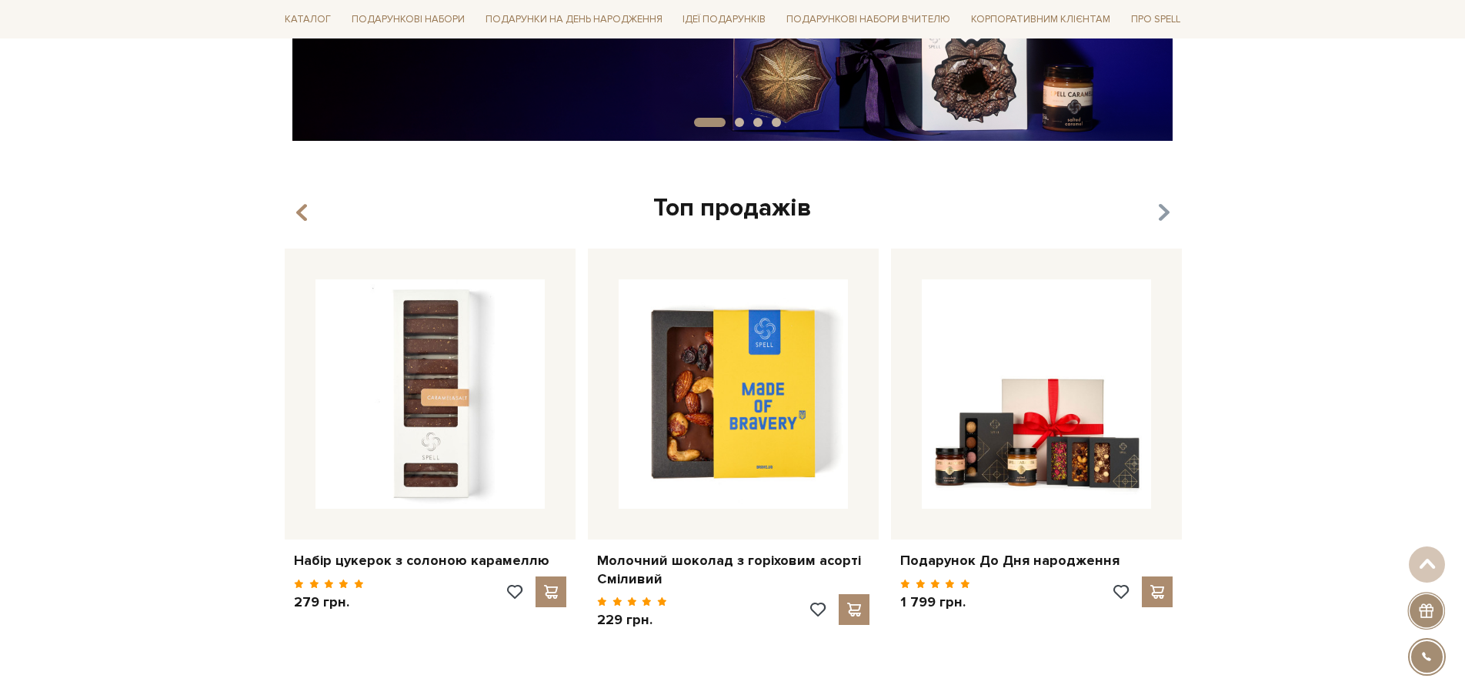
click at [1164, 216] on icon "button" at bounding box center [1163, 213] width 13 height 26
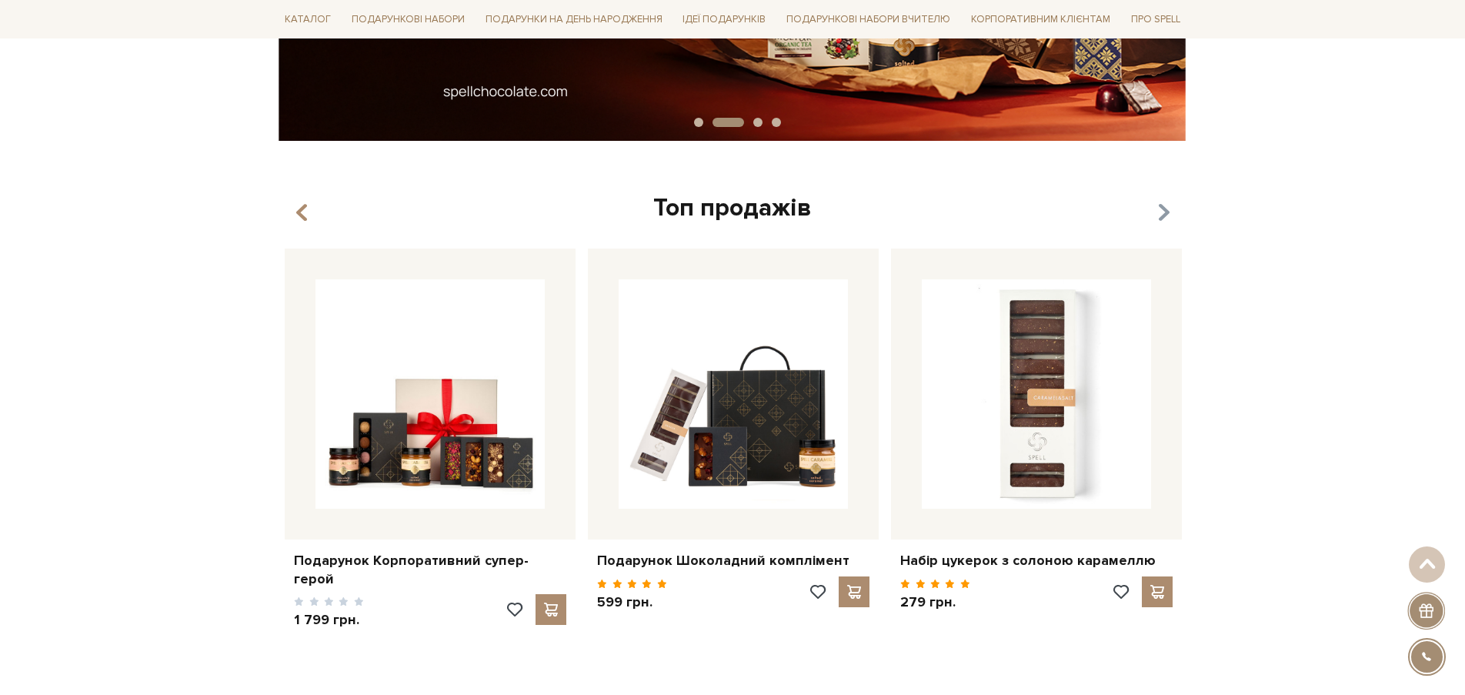
click at [1162, 212] on icon "button" at bounding box center [1163, 213] width 13 height 26
